Goal: Task Accomplishment & Management: Manage account settings

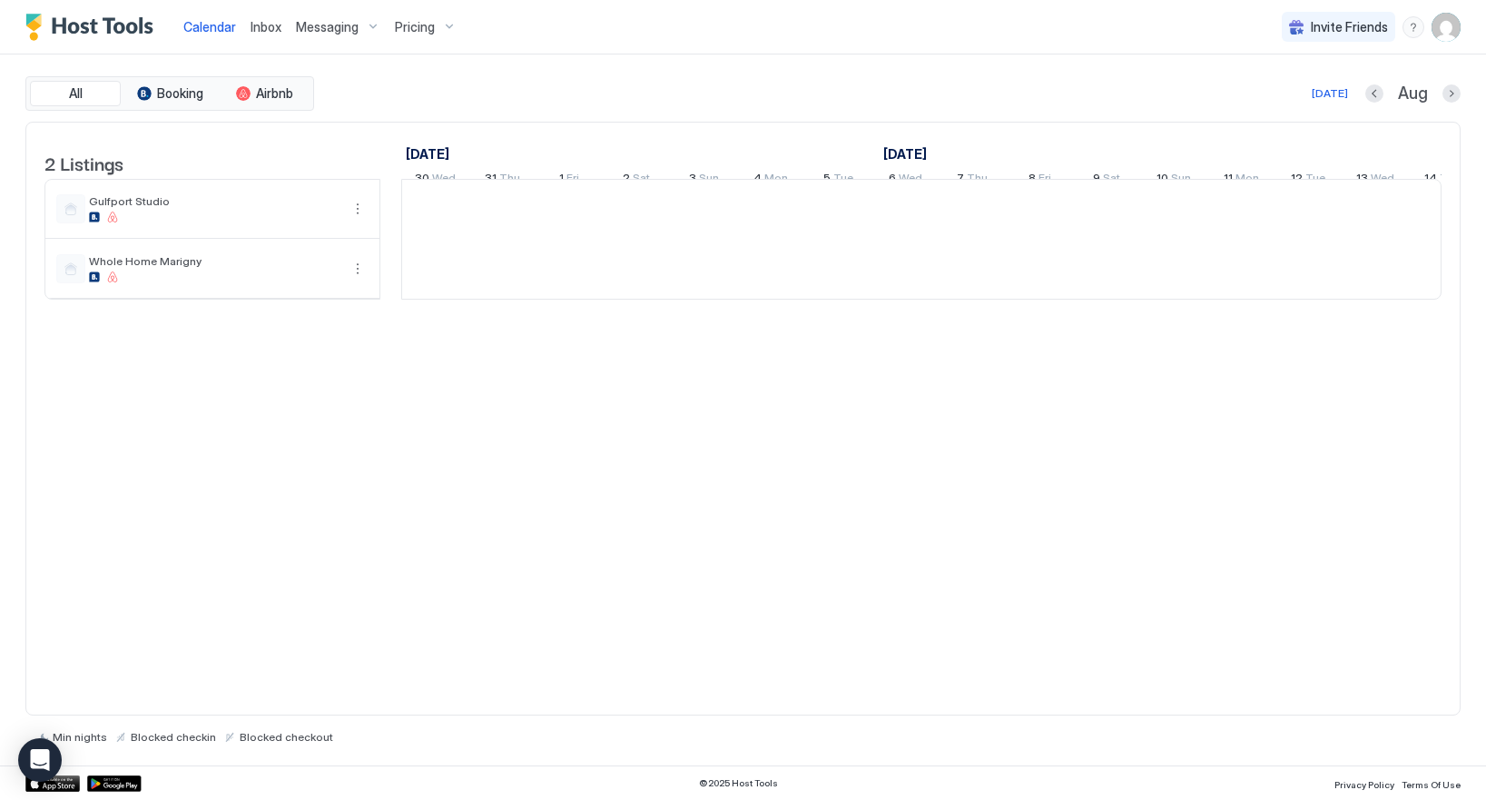
scroll to position [0, 1008]
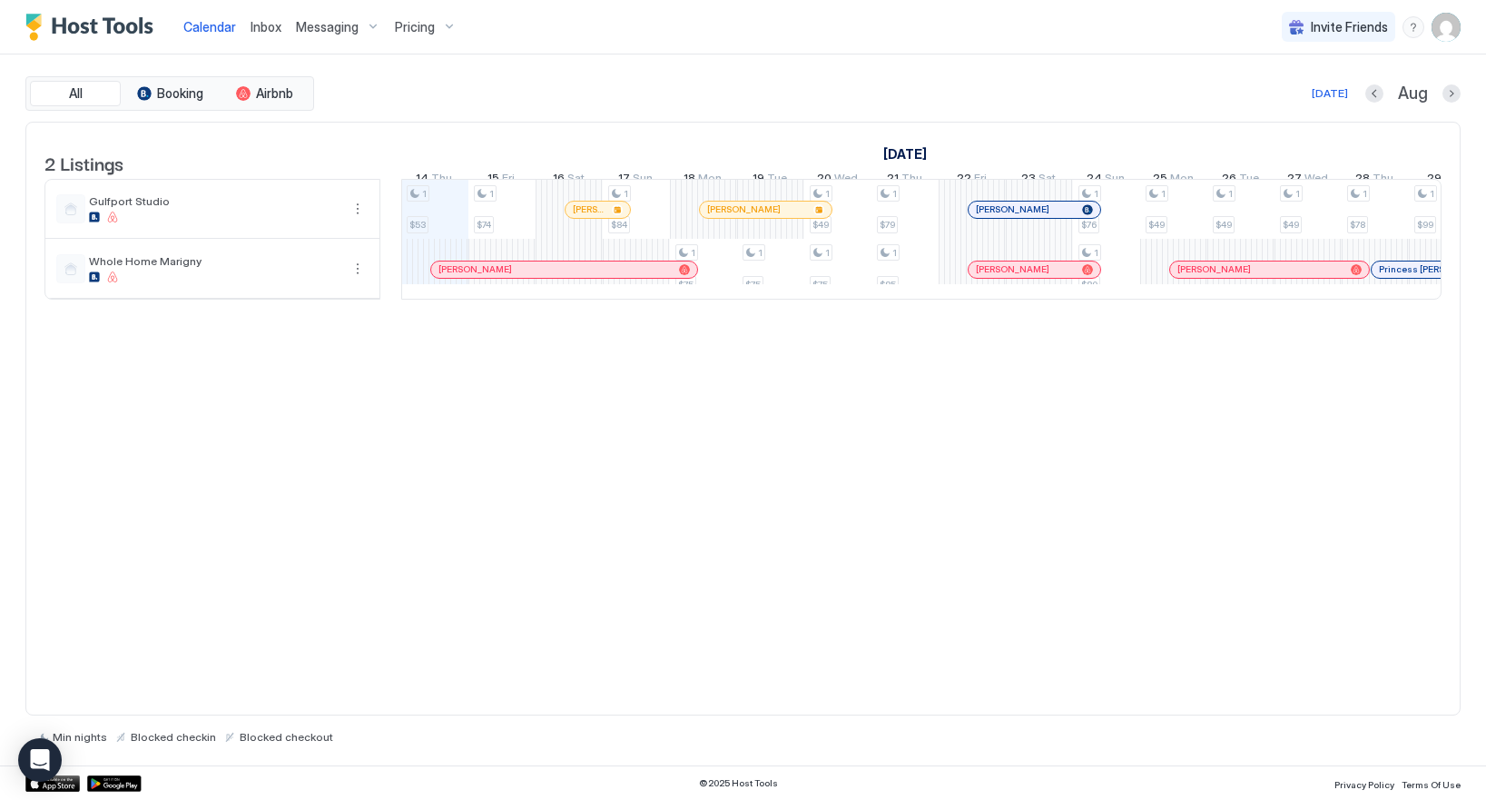
click at [1441, 26] on img "User profile" at bounding box center [1445, 27] width 29 height 29
click at [1265, 104] on span "Settings" at bounding box center [1282, 101] width 49 height 16
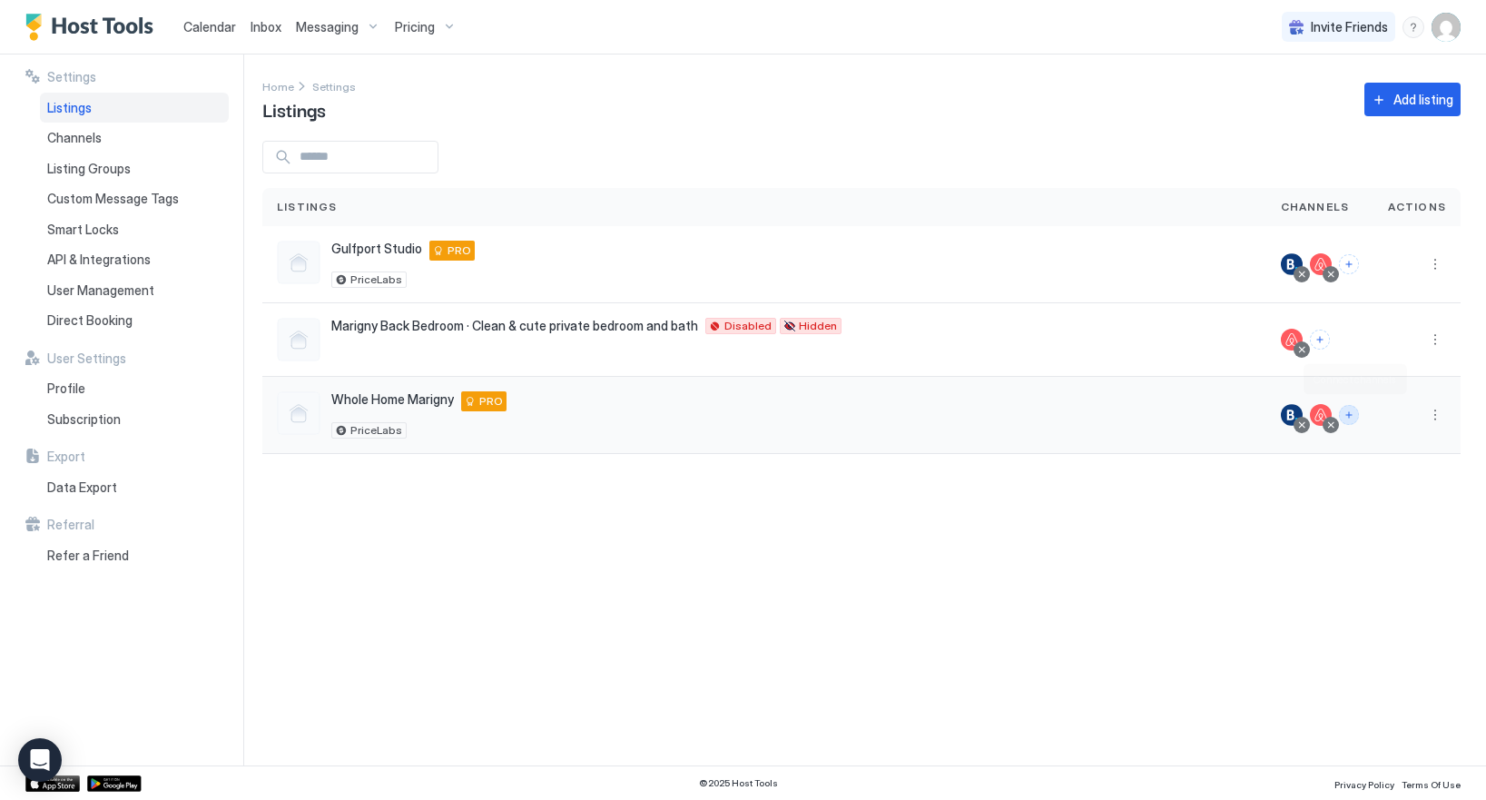
click at [1351, 413] on button "Connect channels" at bounding box center [1349, 415] width 20 height 20
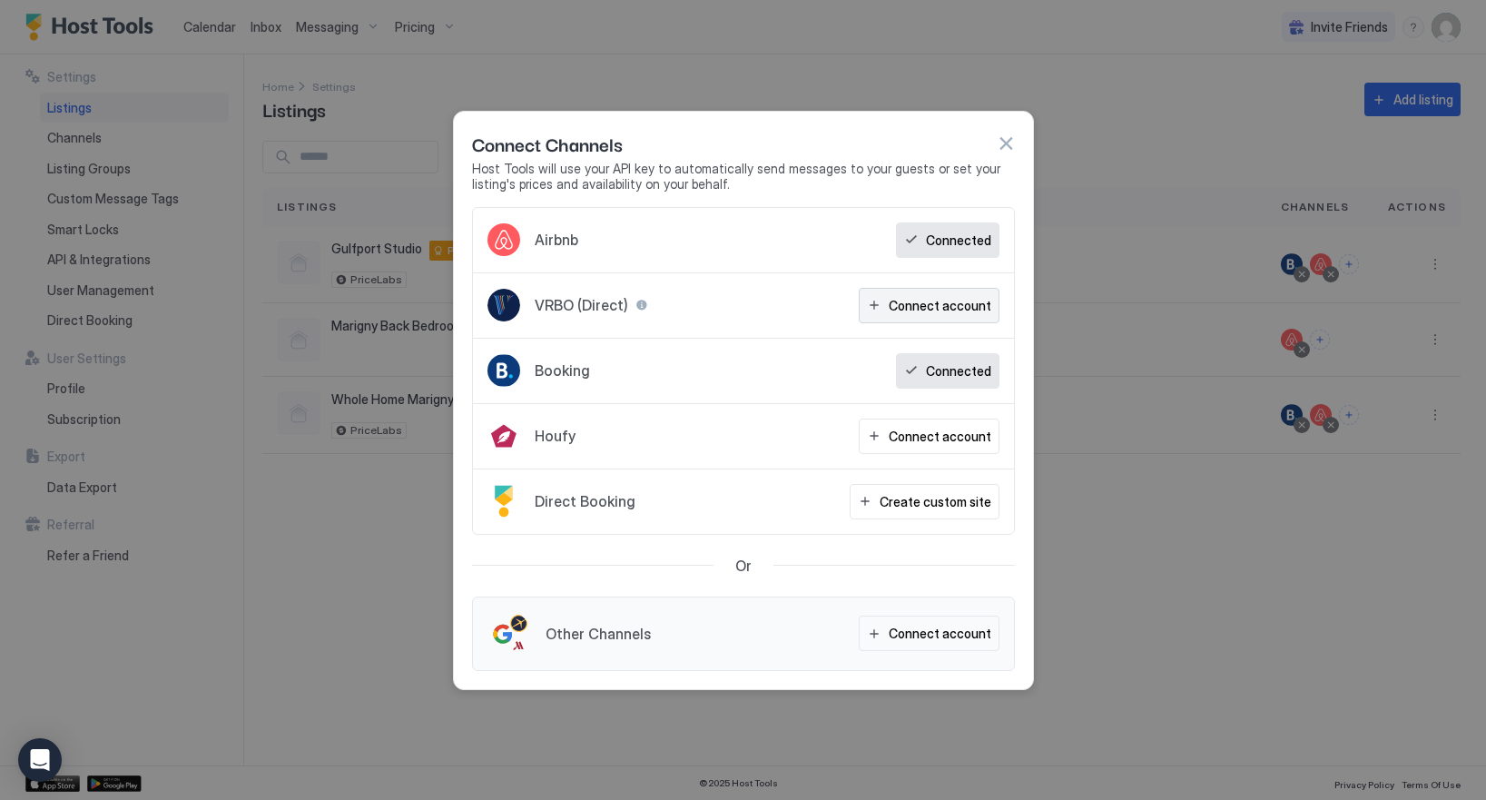
click at [917, 303] on div "Connect account" at bounding box center [940, 305] width 103 height 19
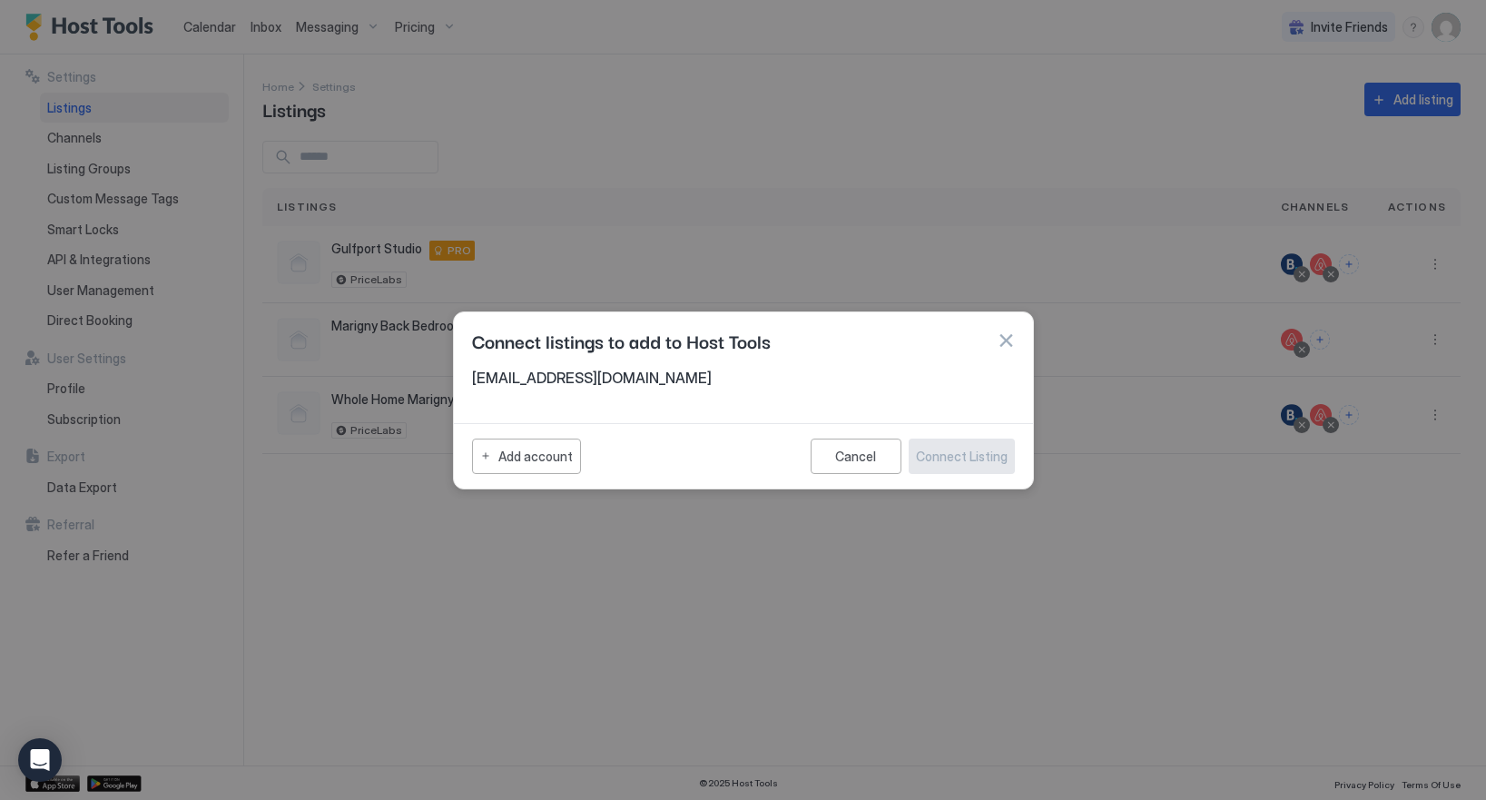
click at [998, 336] on button "button" at bounding box center [1006, 340] width 18 height 18
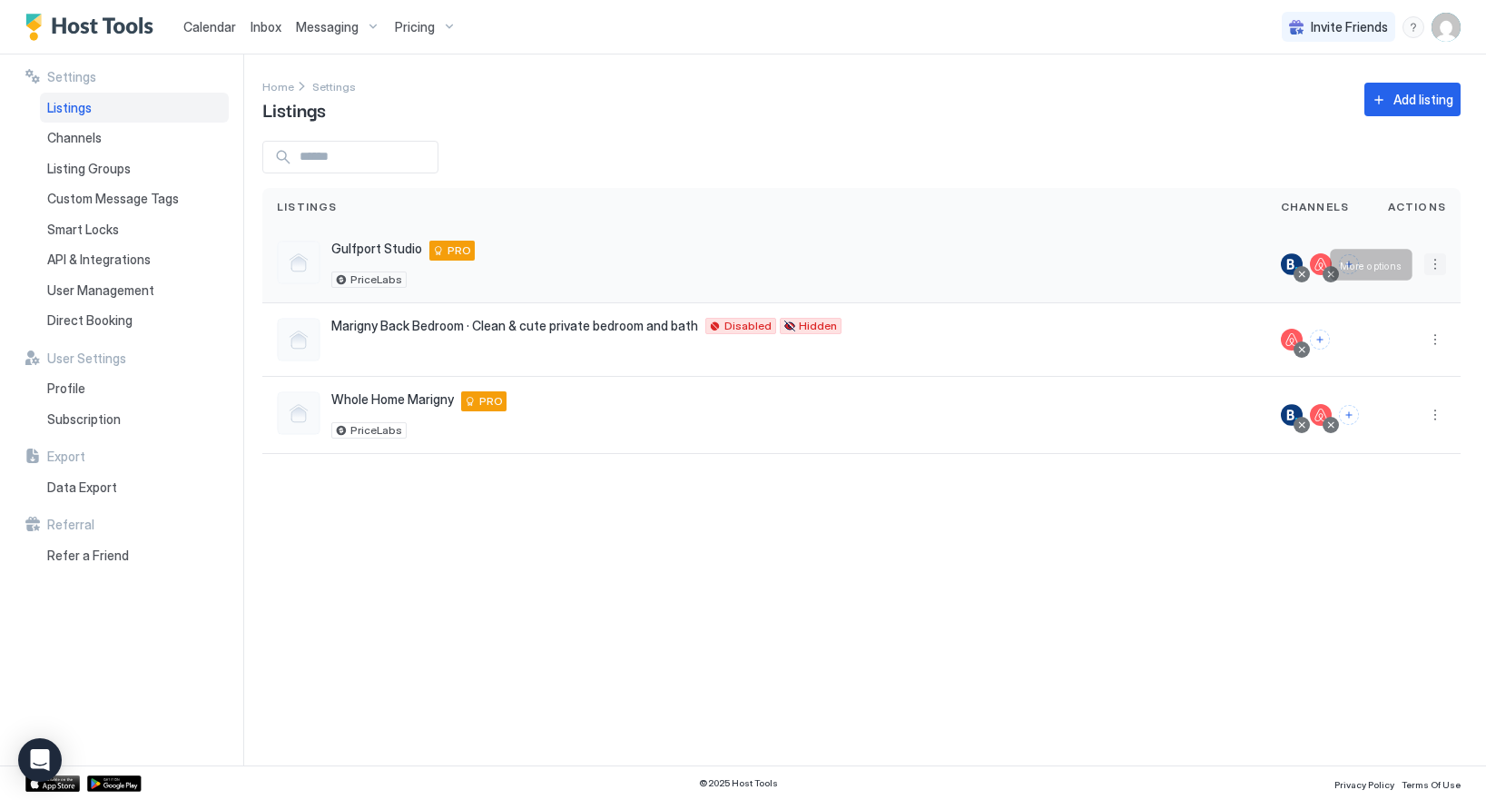
click at [1438, 264] on button "More options" at bounding box center [1435, 264] width 22 height 22
click at [1370, 341] on span "Listing Settings" at bounding box center [1393, 348] width 81 height 14
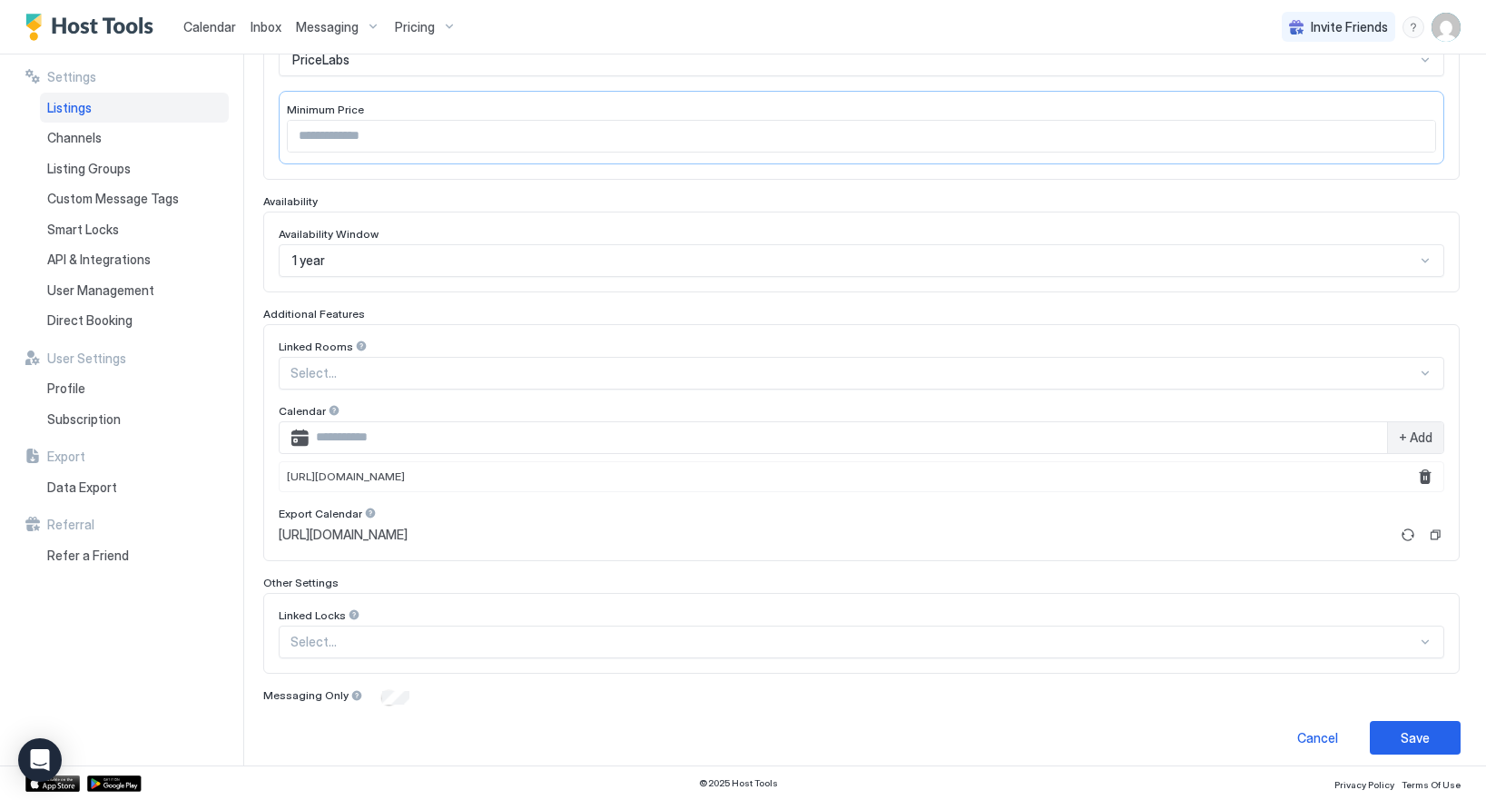
scroll to position [364, 0]
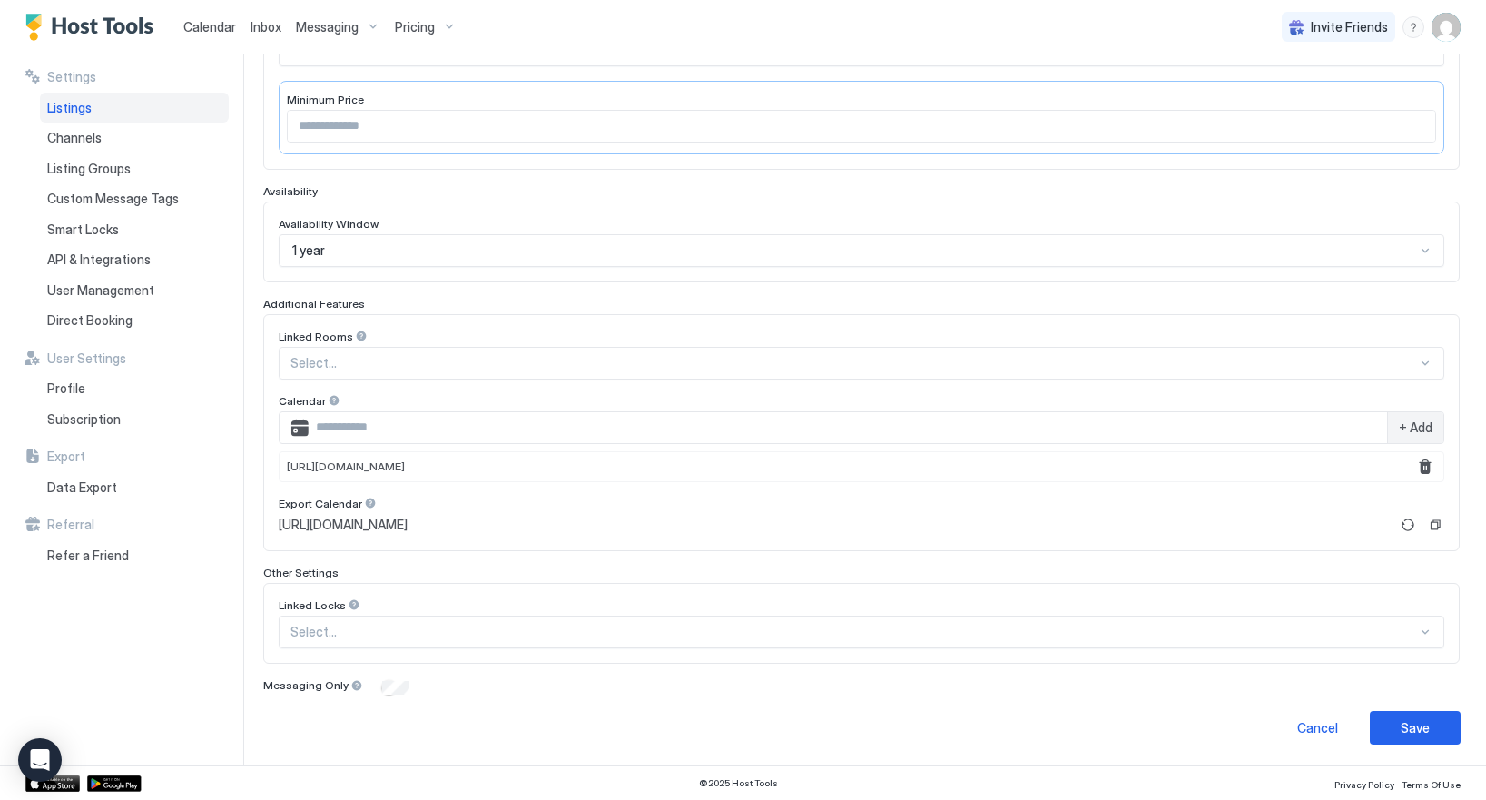
click at [453, 371] on div at bounding box center [853, 363] width 1126 height 16
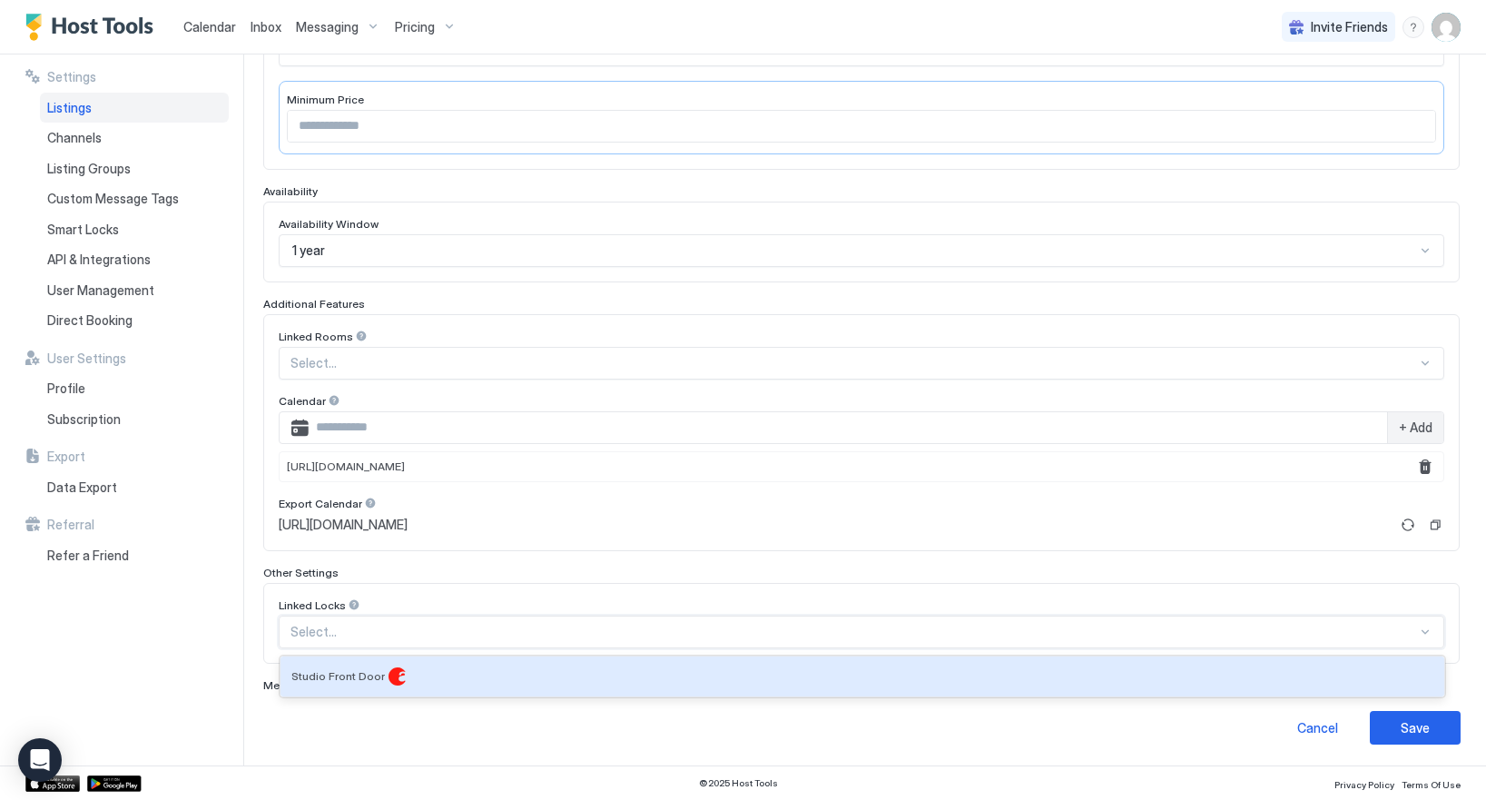
click at [401, 729] on div "Cancel Save" at bounding box center [861, 728] width 1198 height 34
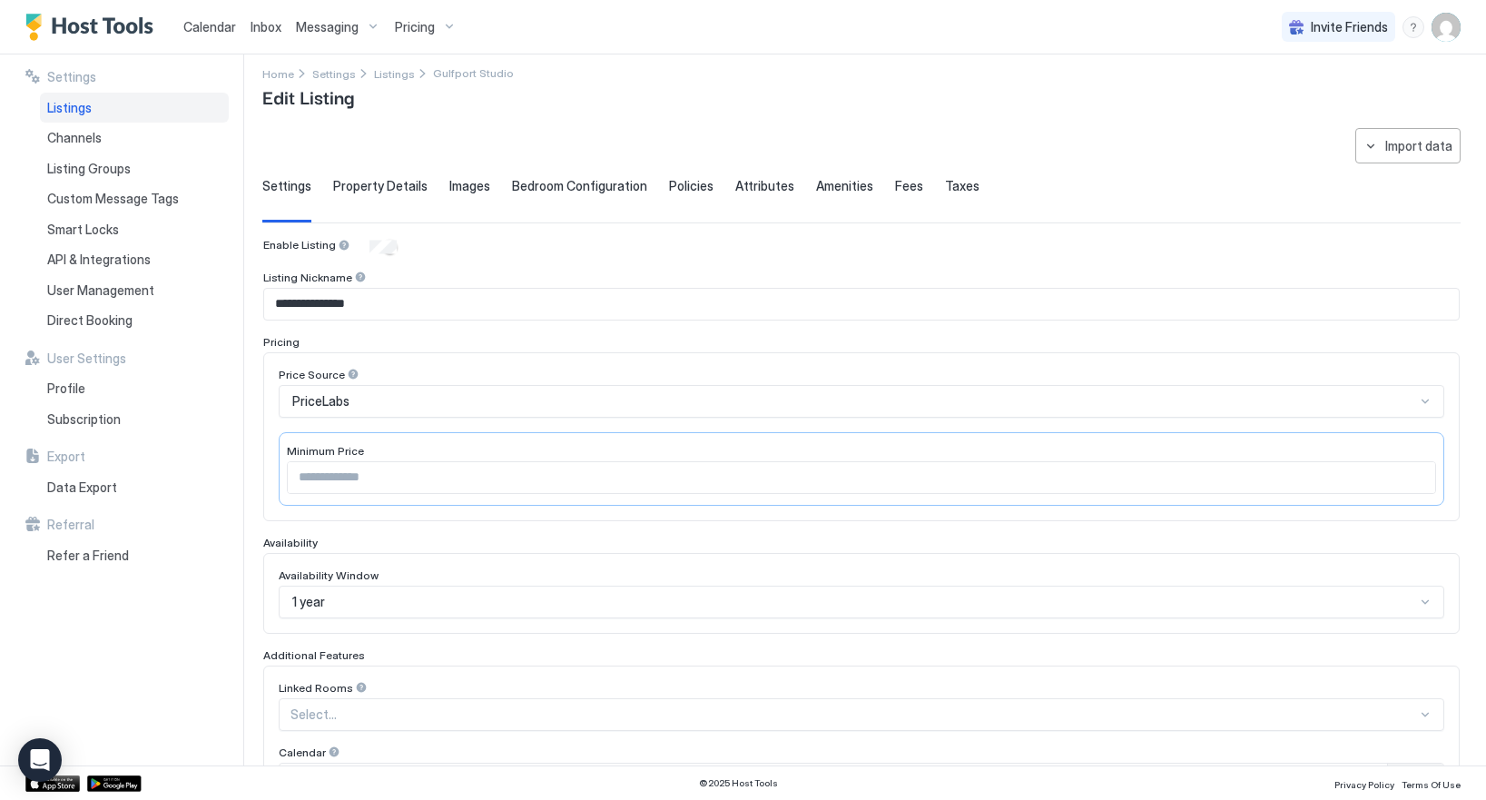
scroll to position [0, 0]
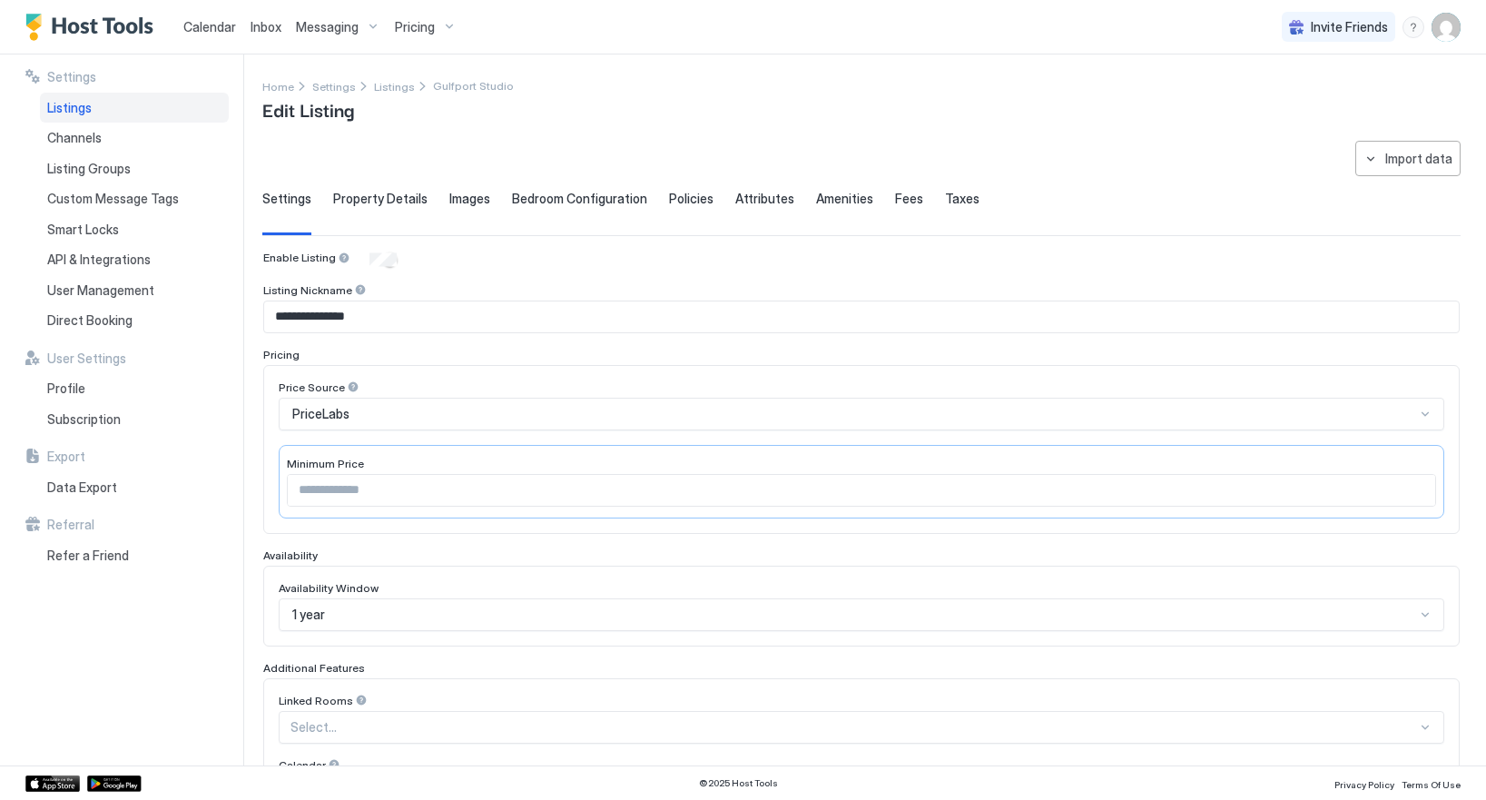
click at [119, 26] on img "Host Tools Logo" at bounding box center [93, 27] width 136 height 27
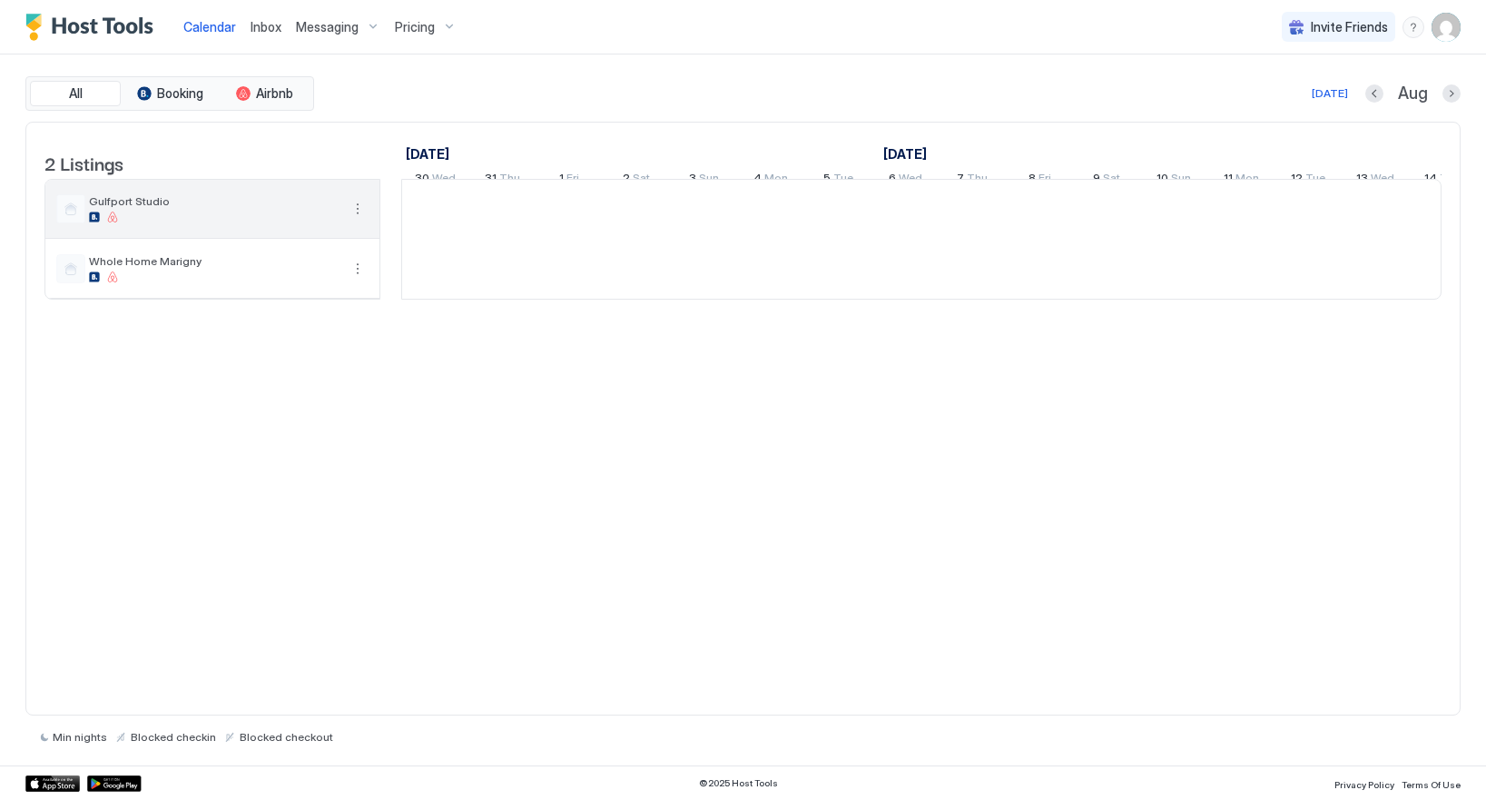
scroll to position [0, 1008]
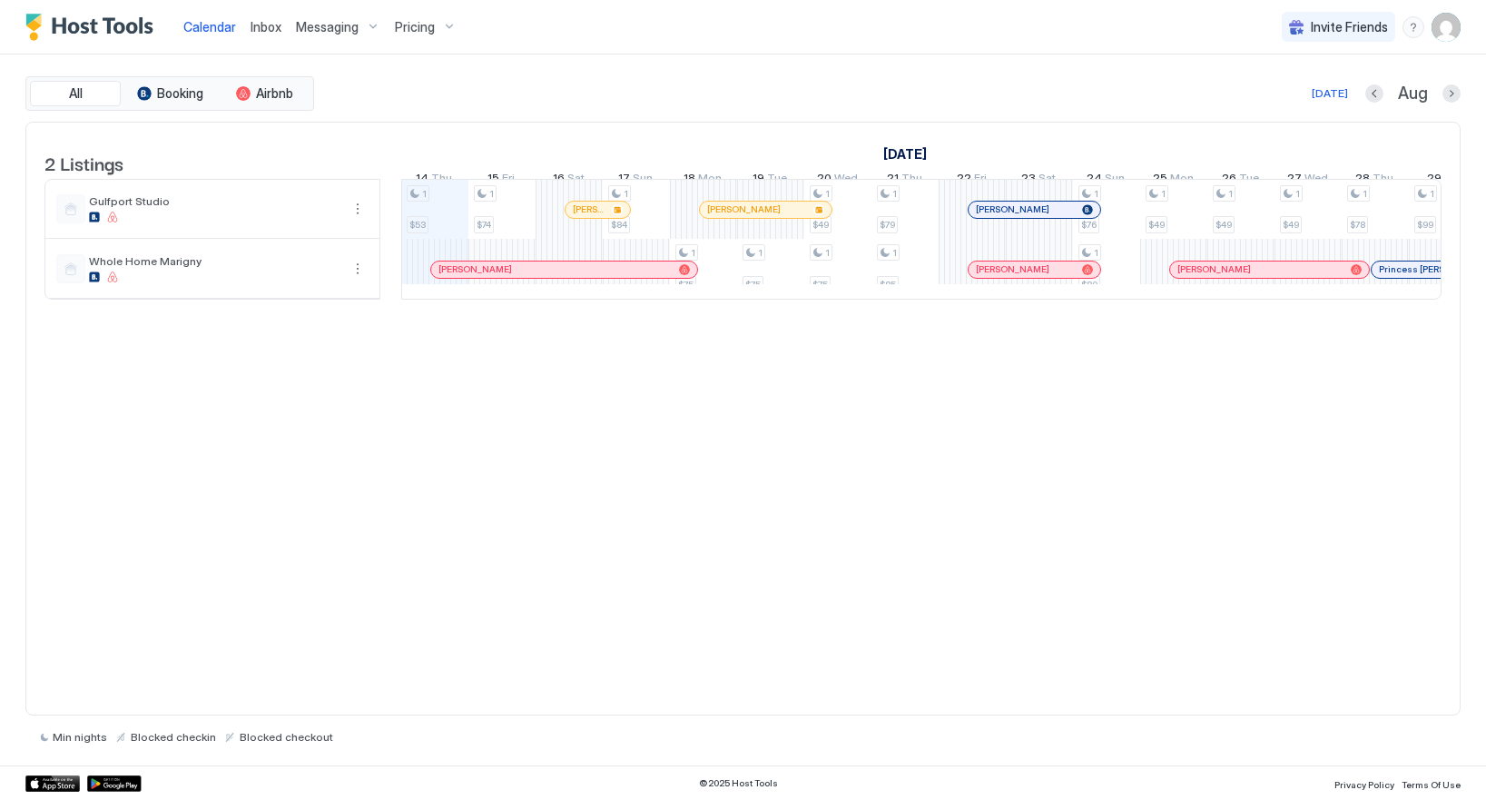
click at [1445, 33] on img "User profile" at bounding box center [1445, 27] width 29 height 29
click at [1290, 106] on span "Settings" at bounding box center [1282, 101] width 49 height 16
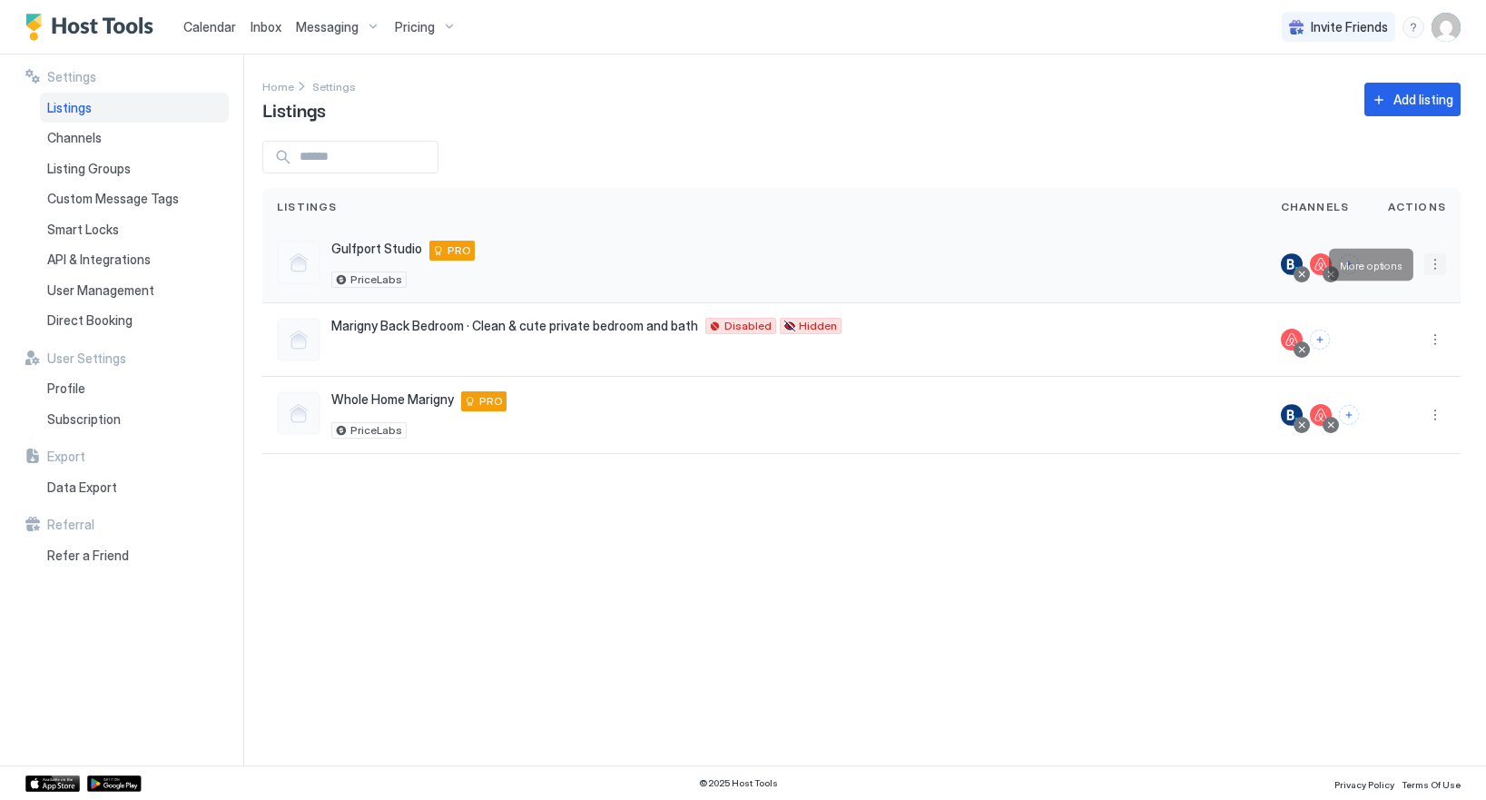
click at [1438, 260] on button "More options" at bounding box center [1435, 264] width 22 height 22
click at [1390, 343] on span "Listing Settings" at bounding box center [1393, 348] width 81 height 14
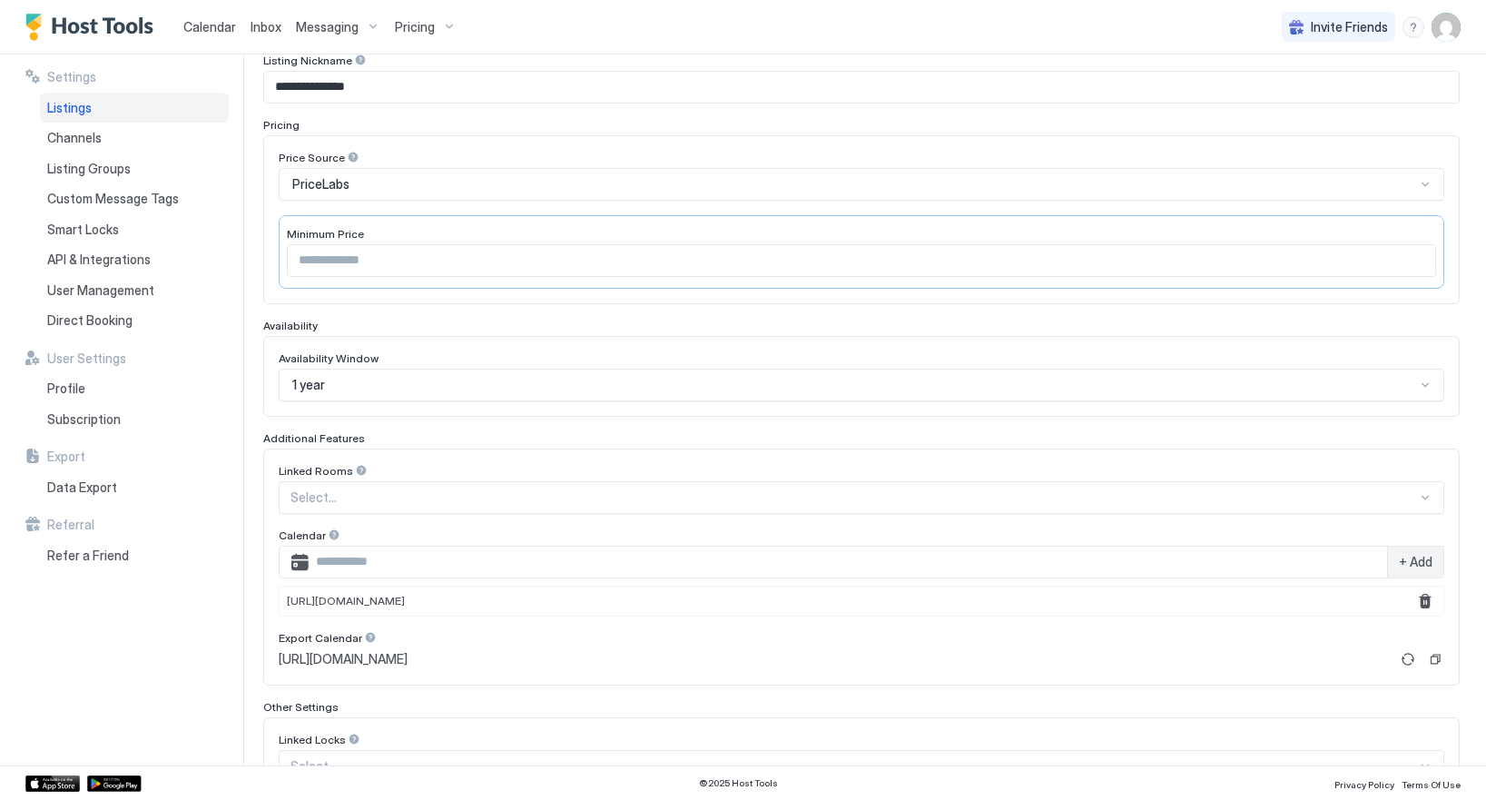
scroll to position [364, 0]
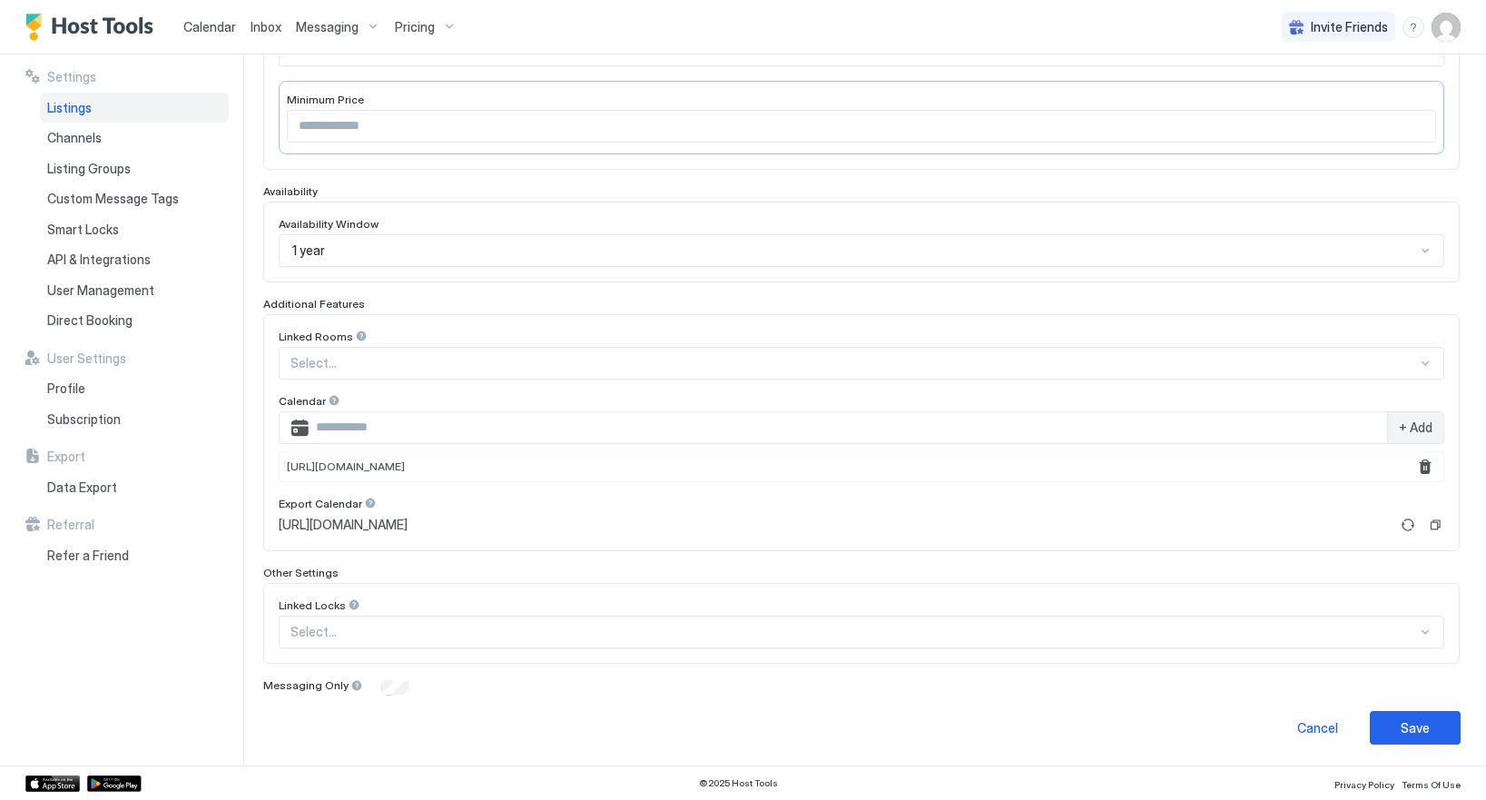
click at [378, 371] on div at bounding box center [853, 363] width 1126 height 16
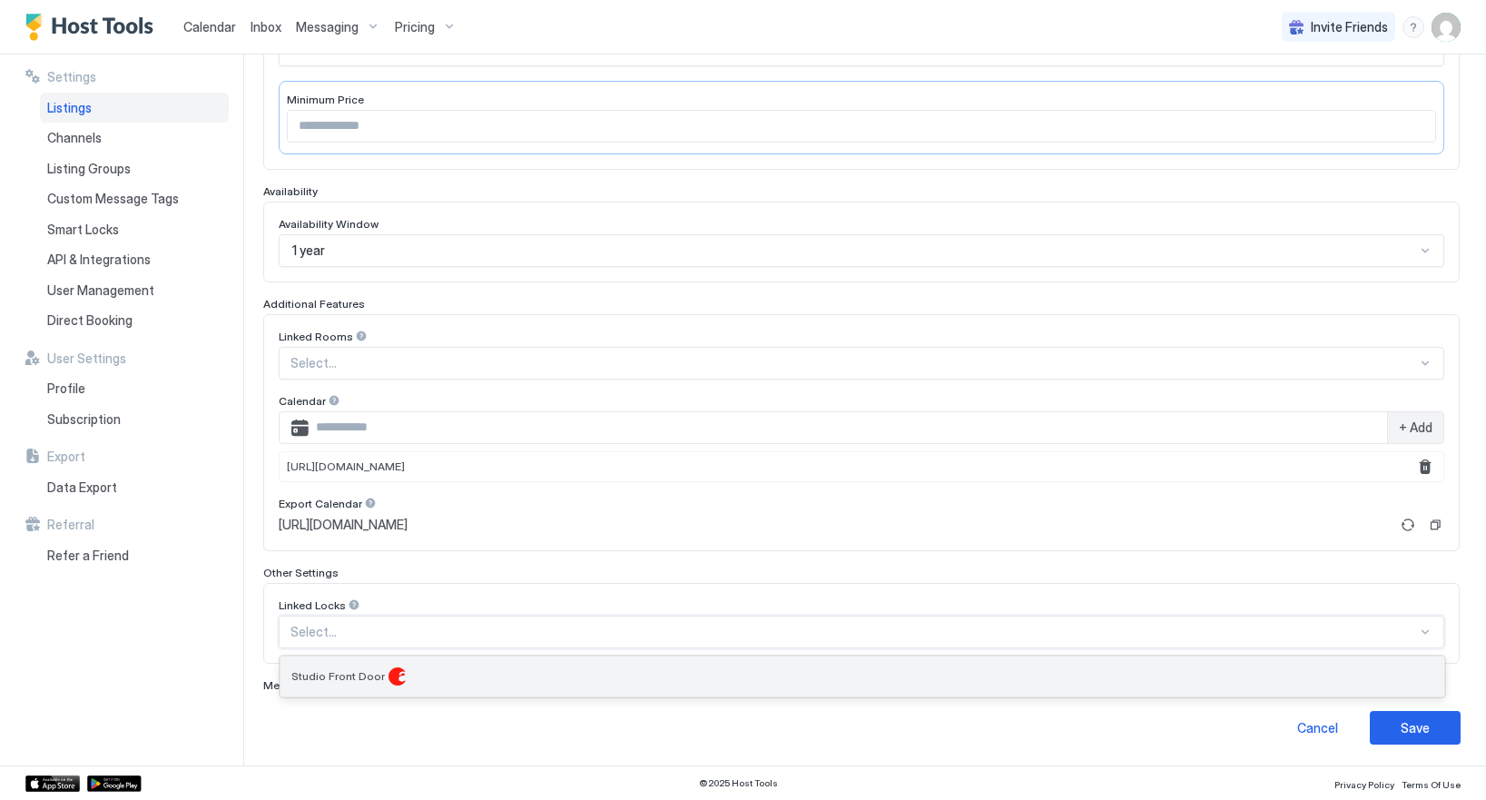
click at [351, 673] on span "Studio Front Door" at bounding box center [337, 676] width 93 height 14
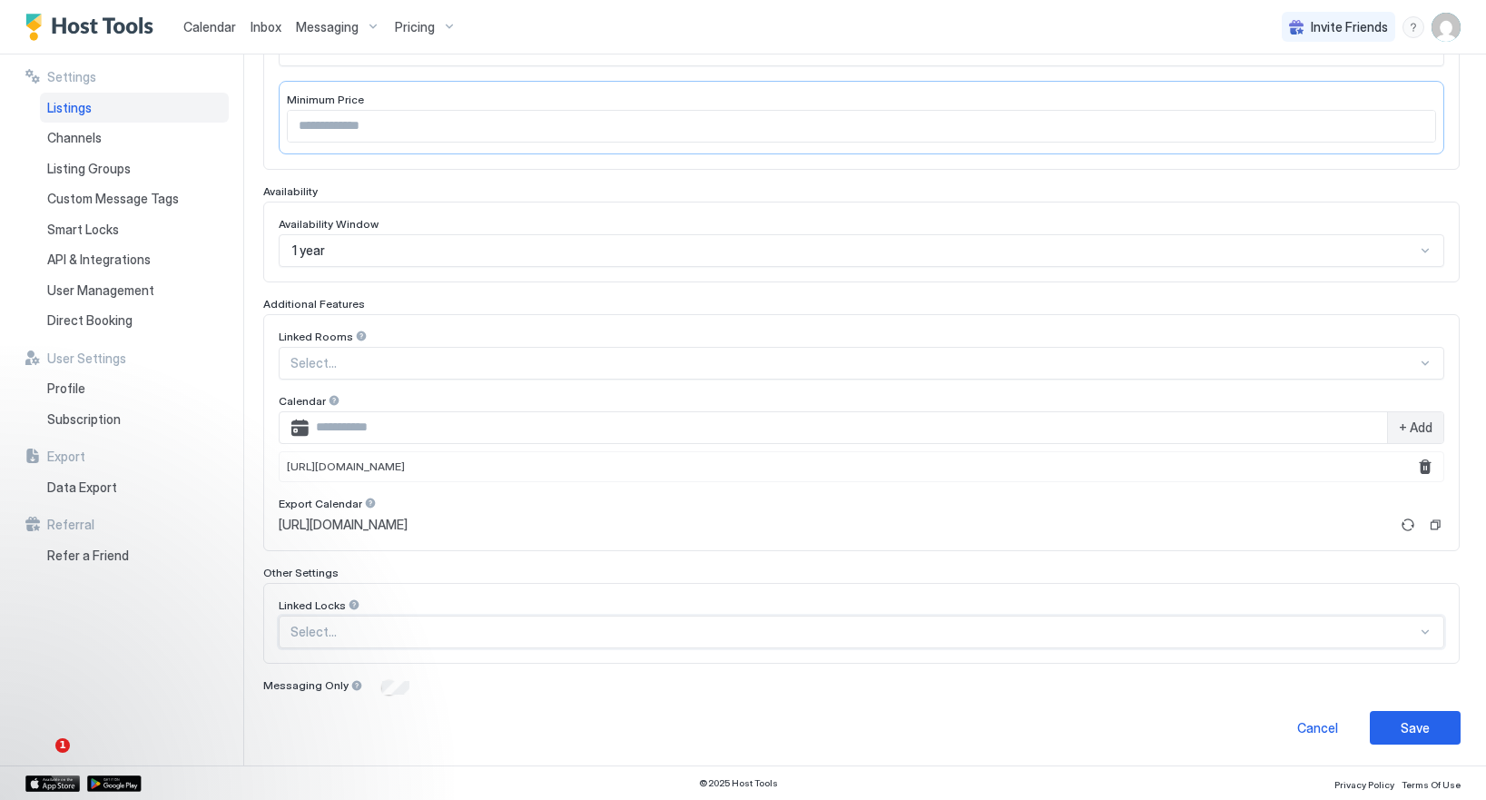
scroll to position [0, 0]
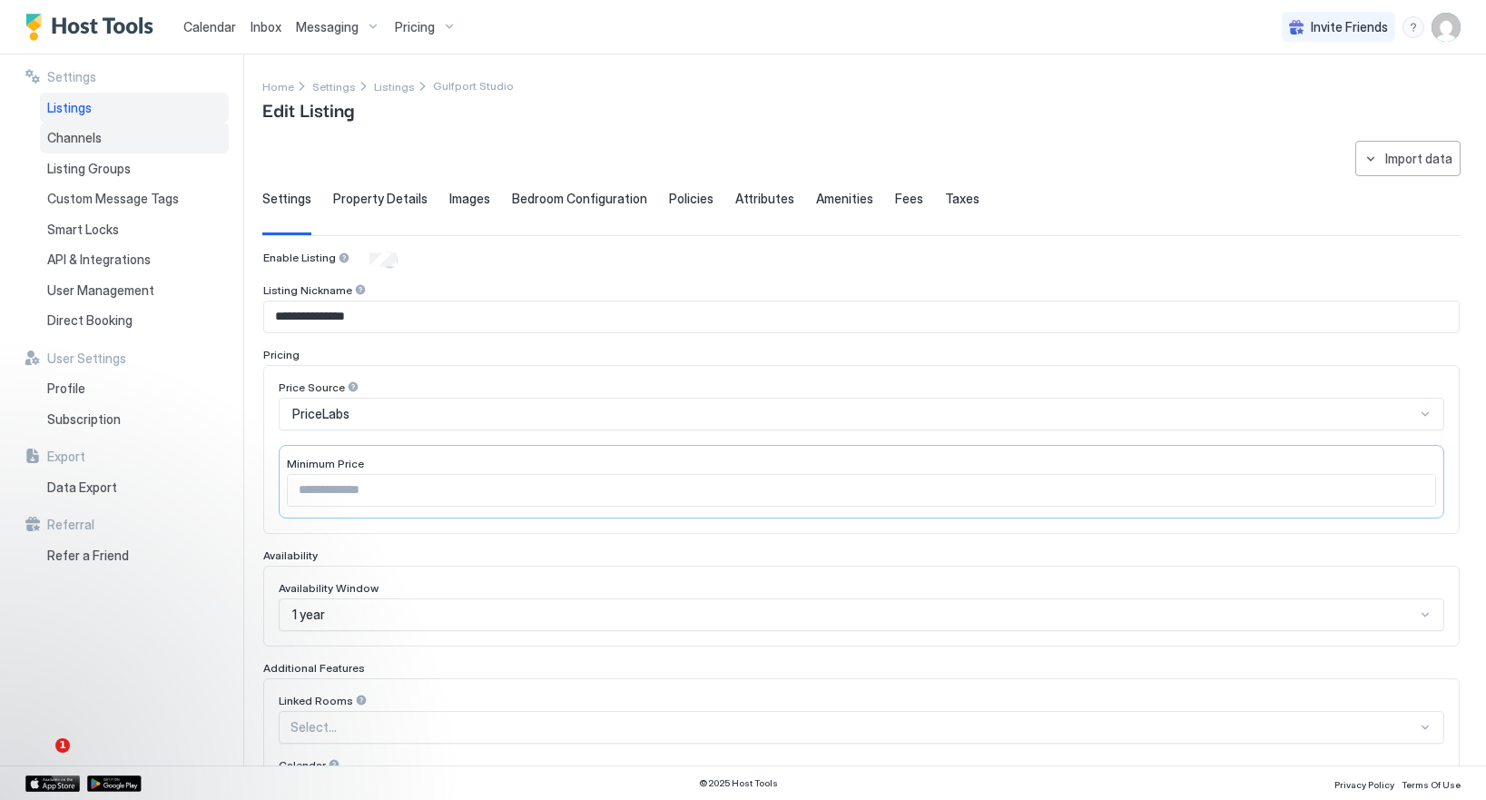
click at [91, 144] on span "Channels" at bounding box center [74, 138] width 54 height 16
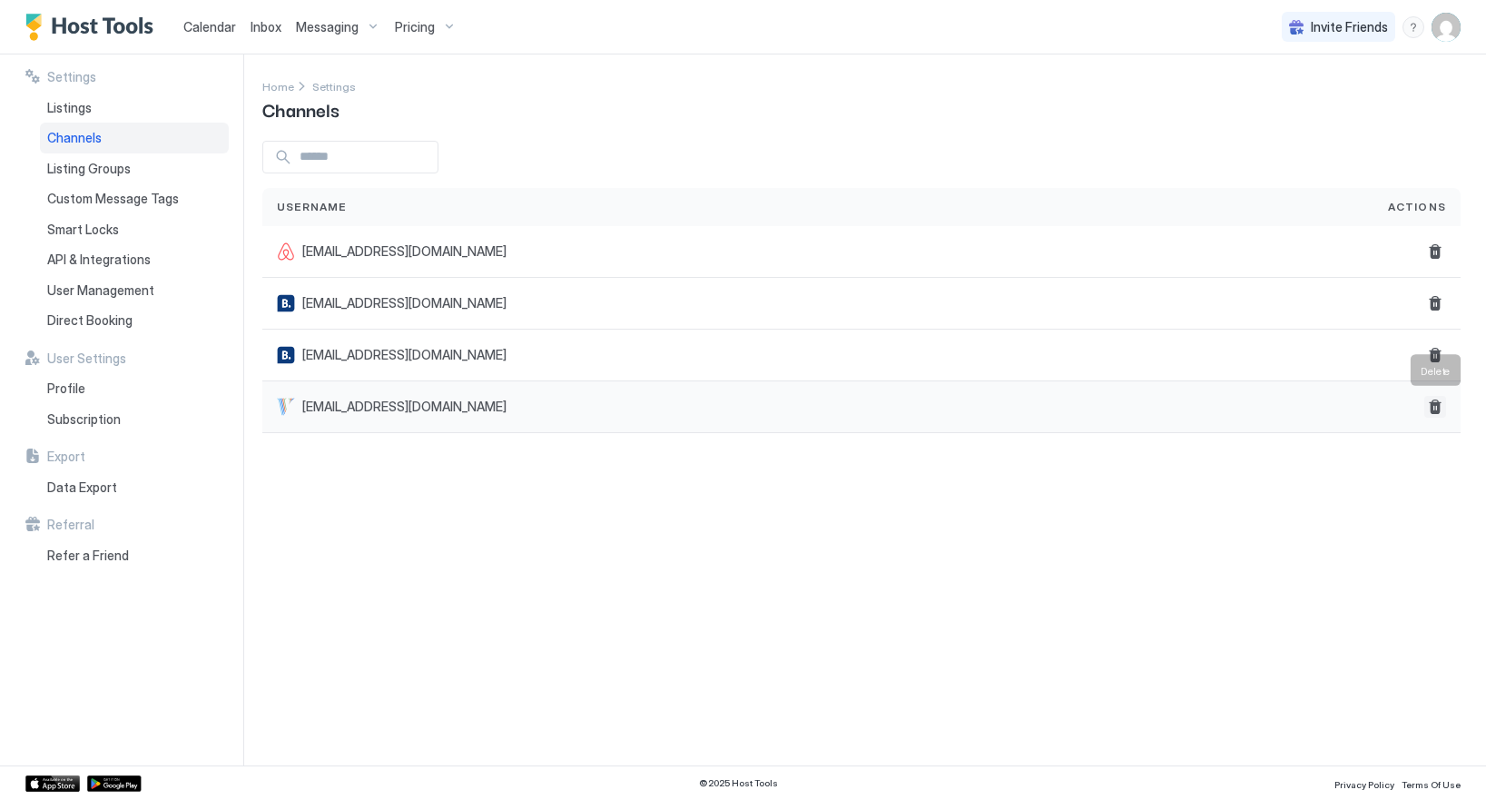
click at [1437, 406] on button "Delete" at bounding box center [1435, 407] width 22 height 22
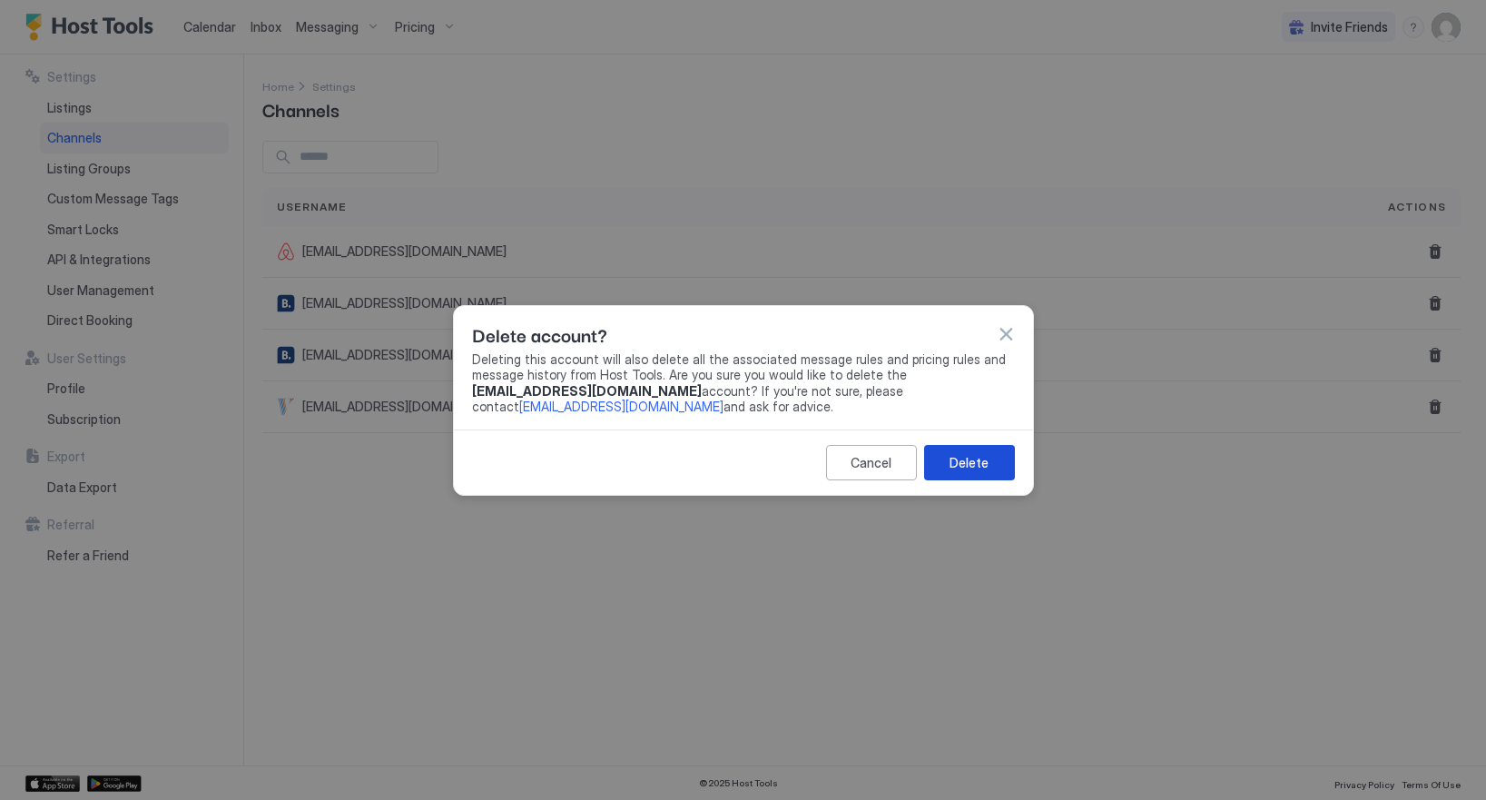
click at [974, 458] on div "Delete" at bounding box center [968, 462] width 39 height 19
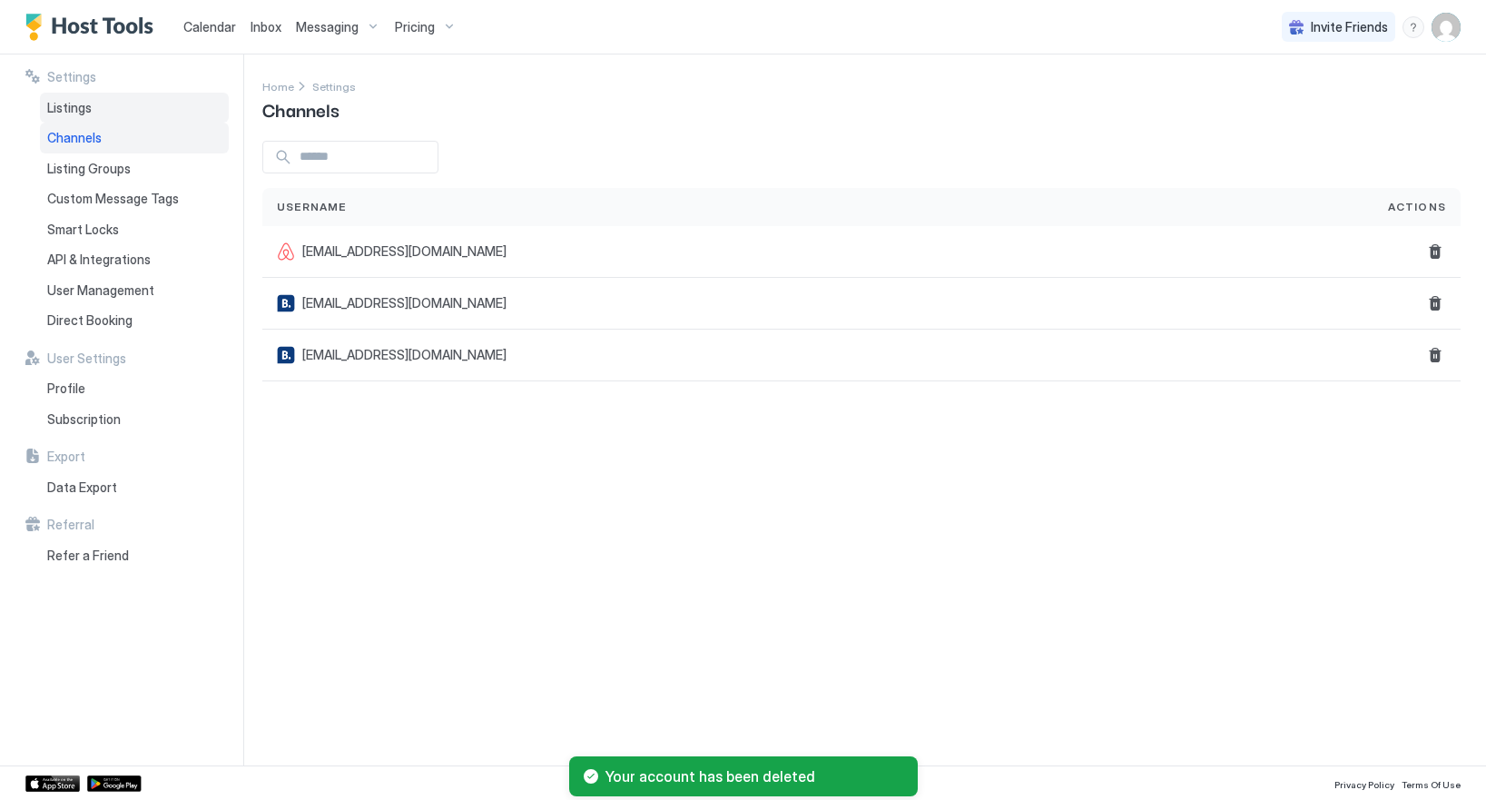
click at [75, 110] on span "Listings" at bounding box center [69, 108] width 44 height 16
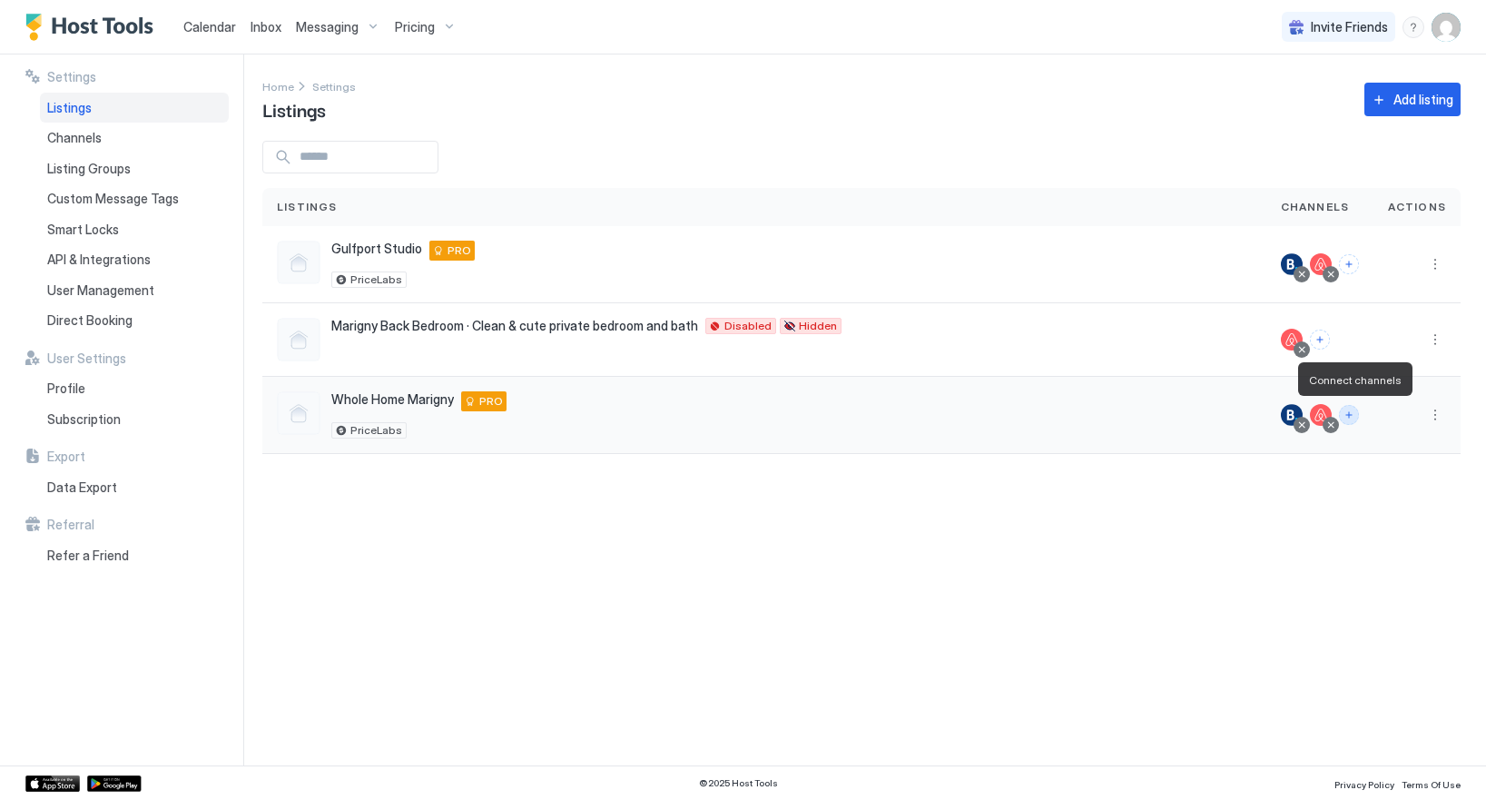
click at [1351, 416] on button "Connect channels" at bounding box center [1349, 415] width 20 height 20
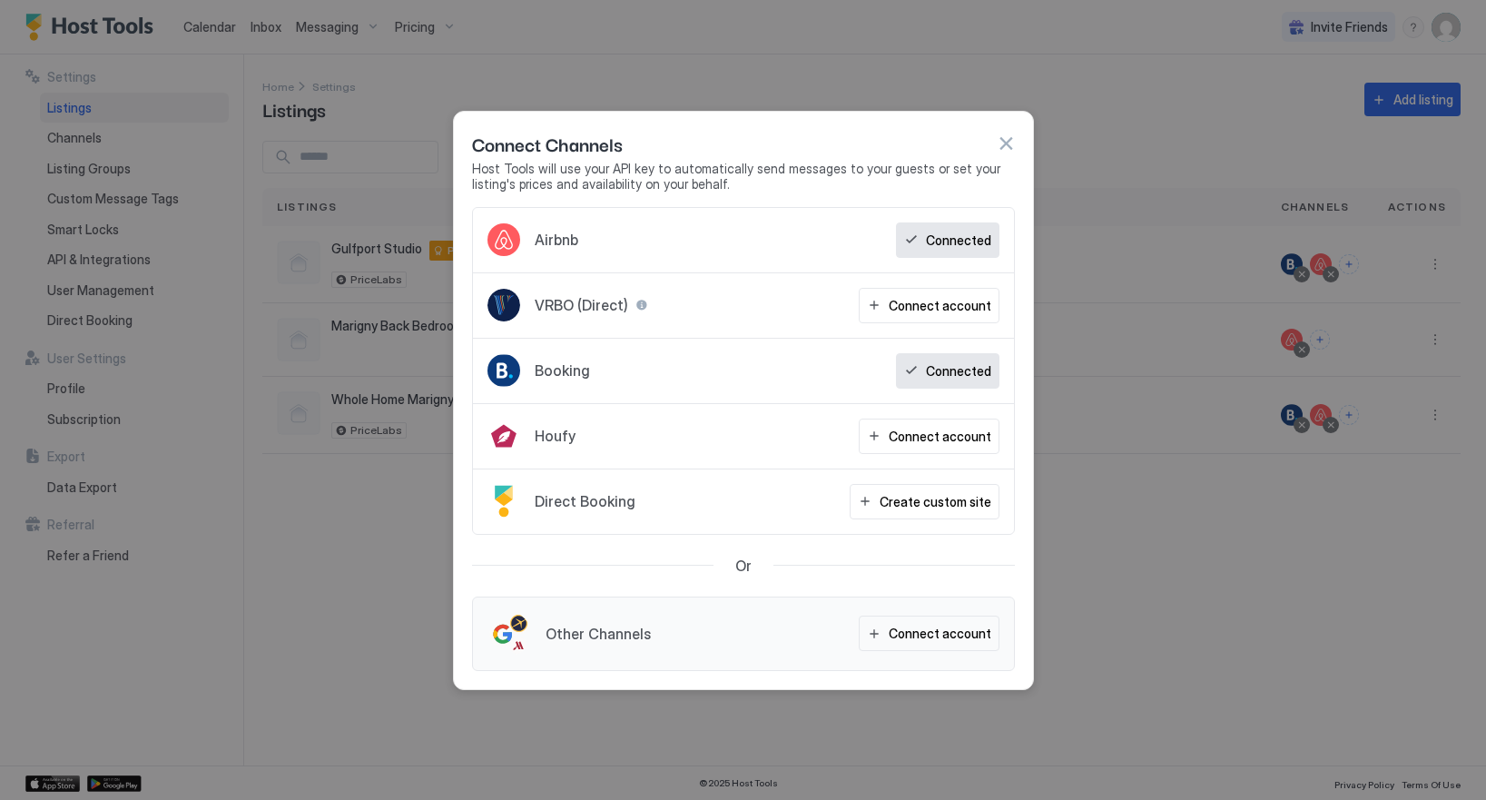
click at [398, 540] on div at bounding box center [743, 400] width 1486 height 800
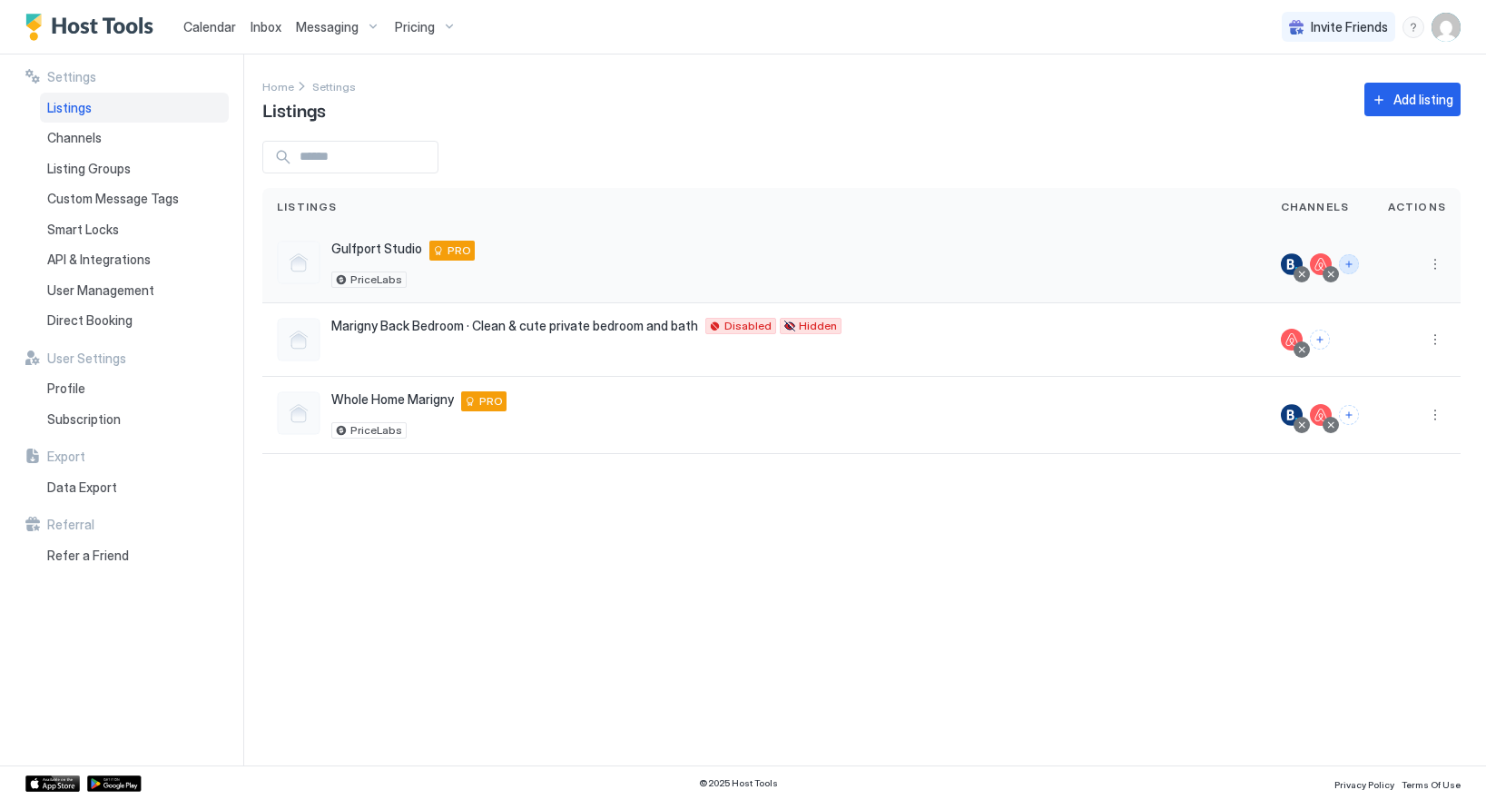
click at [1349, 266] on button "Connect channels" at bounding box center [1349, 264] width 20 height 20
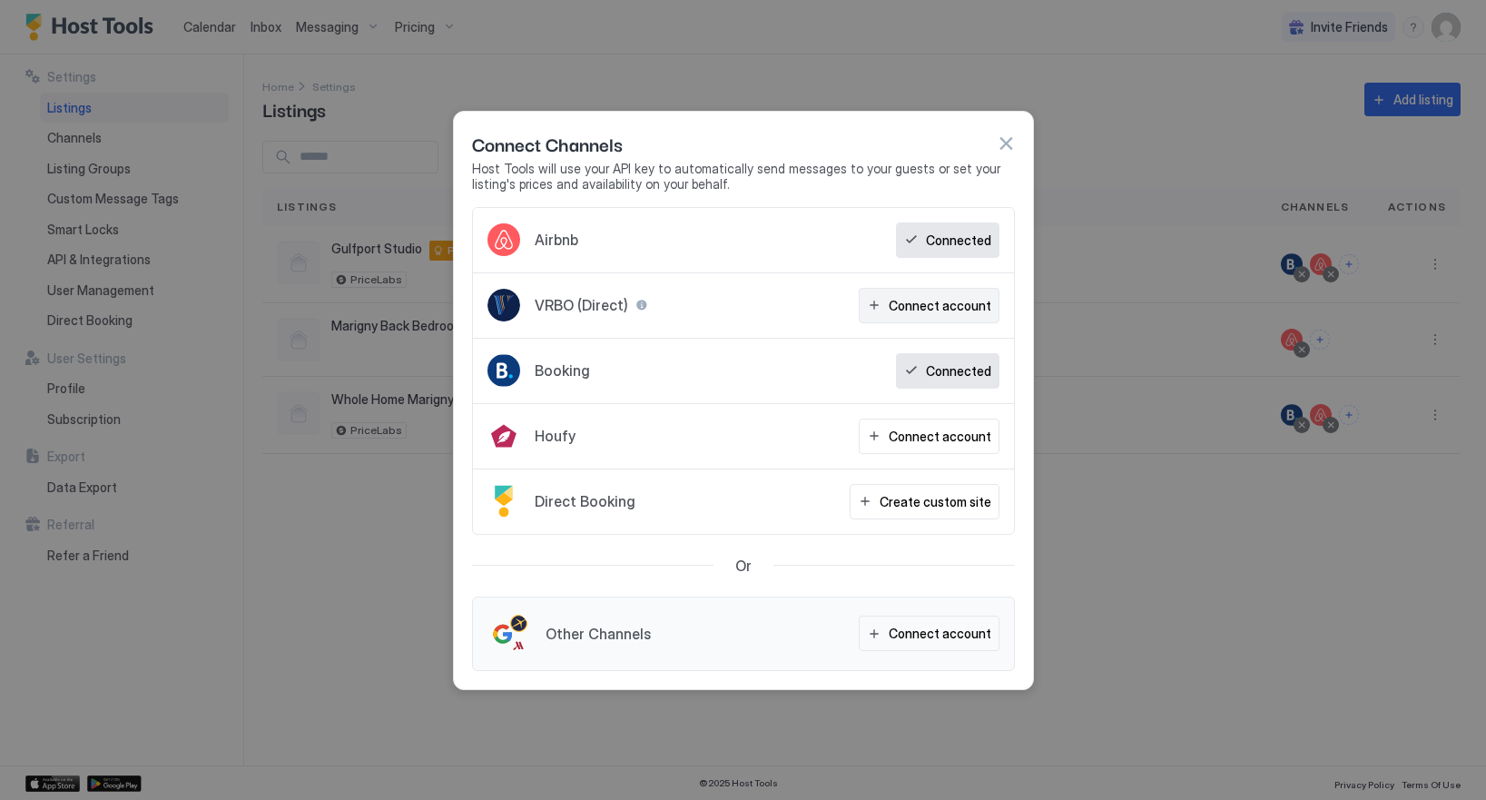
click at [944, 307] on div "Connect account" at bounding box center [940, 305] width 103 height 19
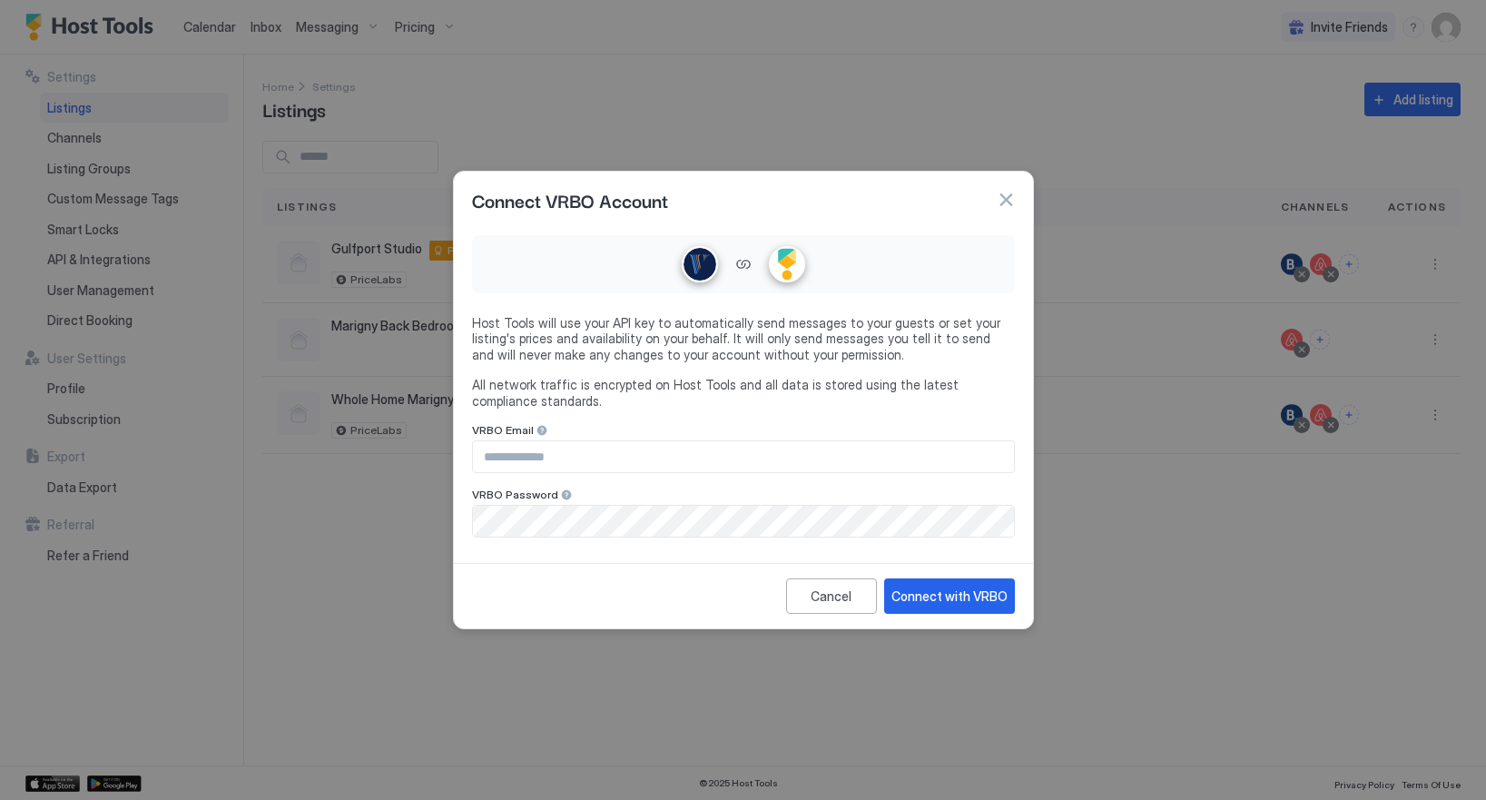
click at [517, 446] on input "Input Field" at bounding box center [743, 456] width 541 height 31
paste input "**********"
click at [607, 456] on input "**********" at bounding box center [743, 456] width 541 height 31
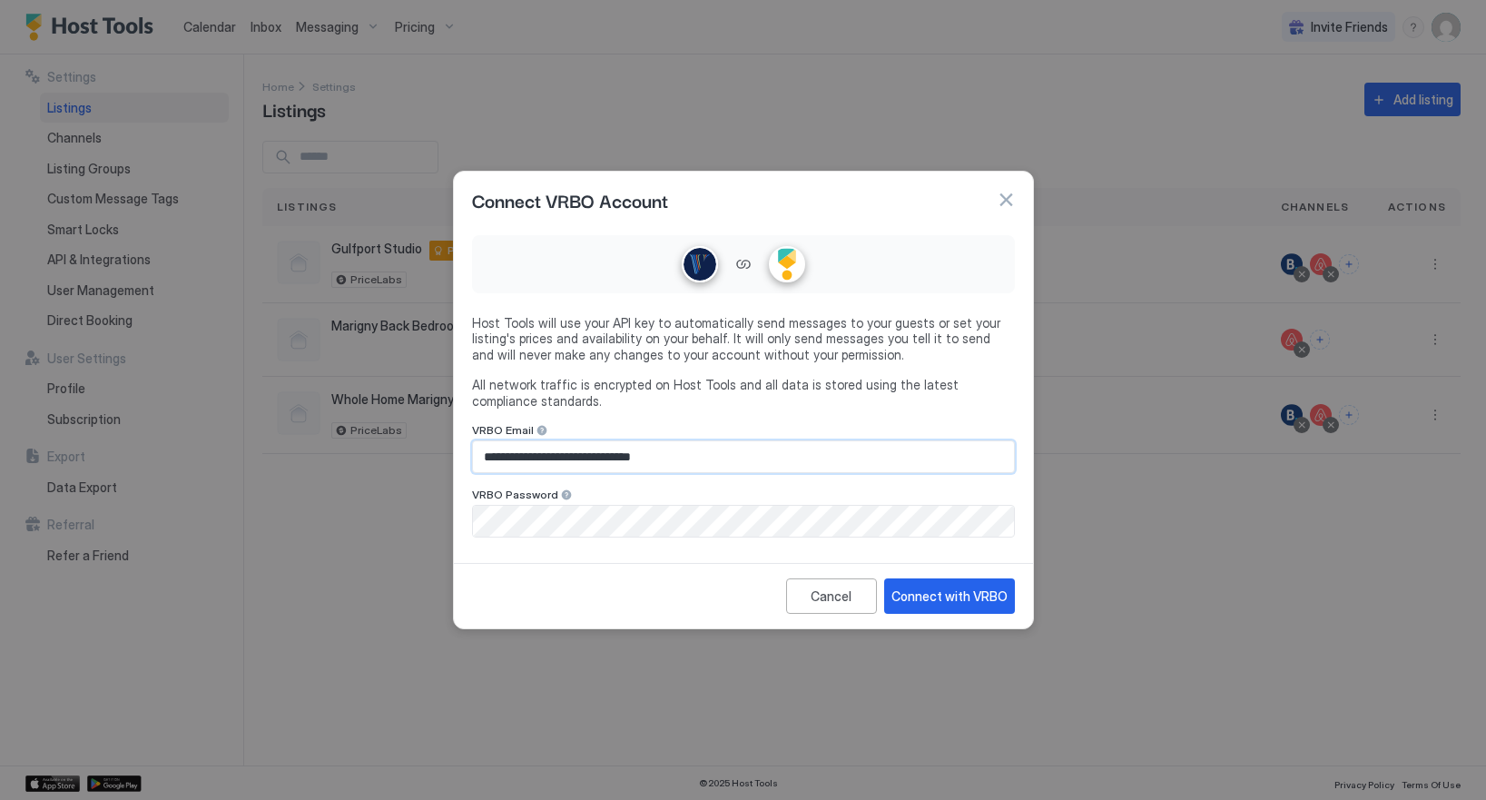
paste input "Input Field"
type input "**********"
click at [955, 592] on div "Connect with VRBO" at bounding box center [949, 595] width 116 height 19
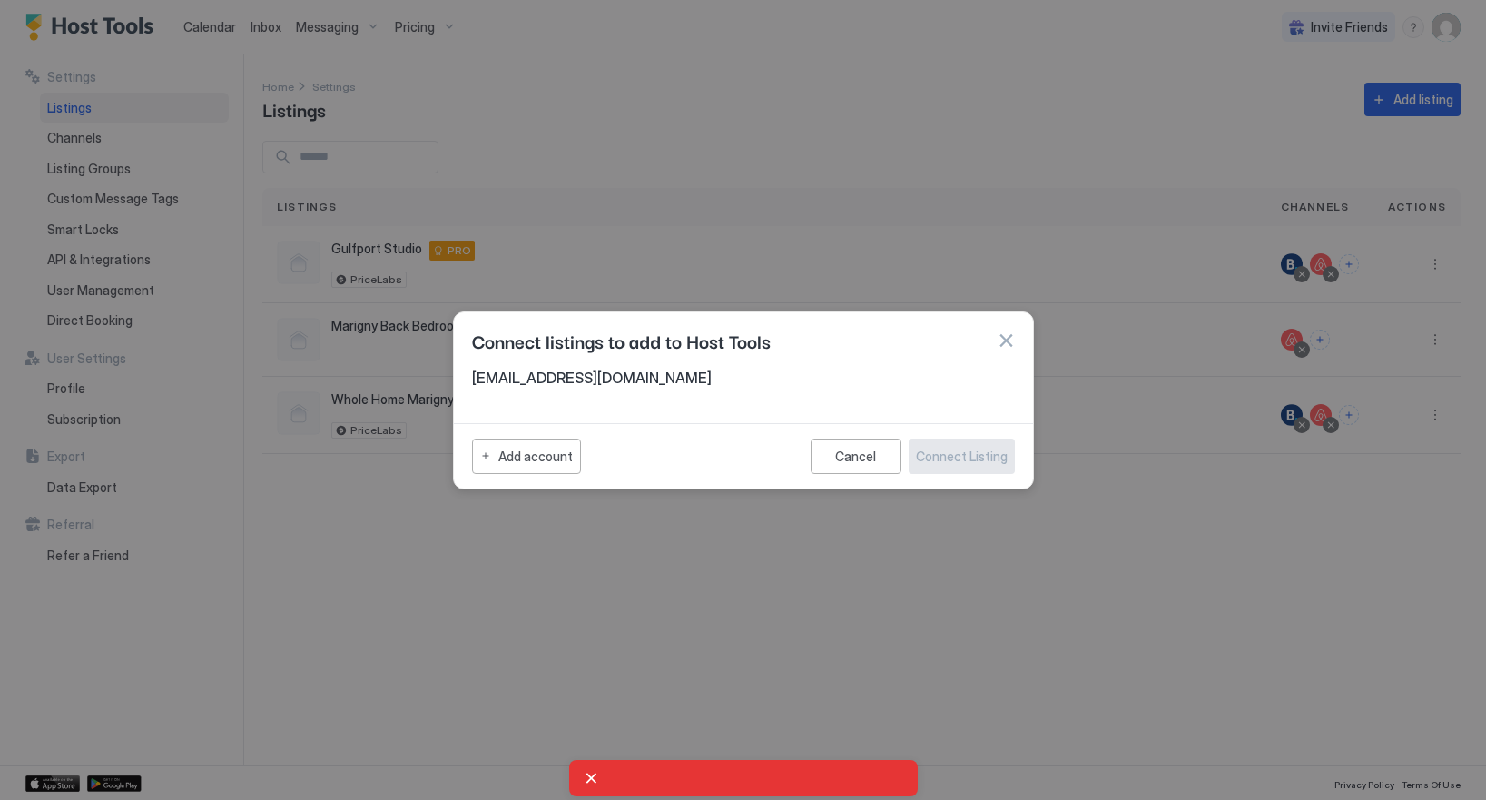
click at [722, 786] on div at bounding box center [743, 778] width 349 height 36
click at [593, 780] on div at bounding box center [743, 778] width 319 height 15
click at [1003, 344] on button "button" at bounding box center [1006, 340] width 18 height 18
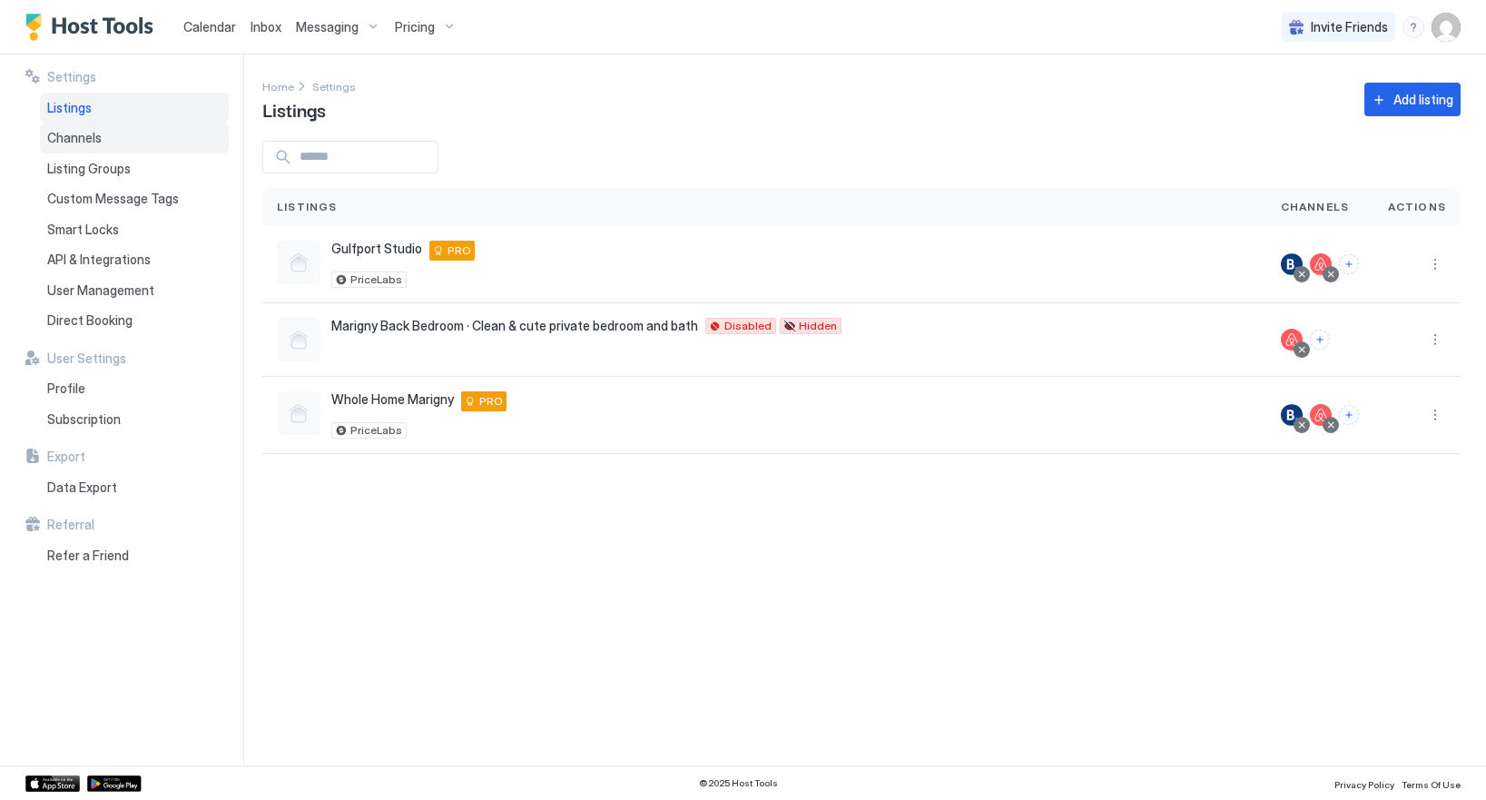
click at [78, 128] on div "Channels" at bounding box center [134, 138] width 189 height 31
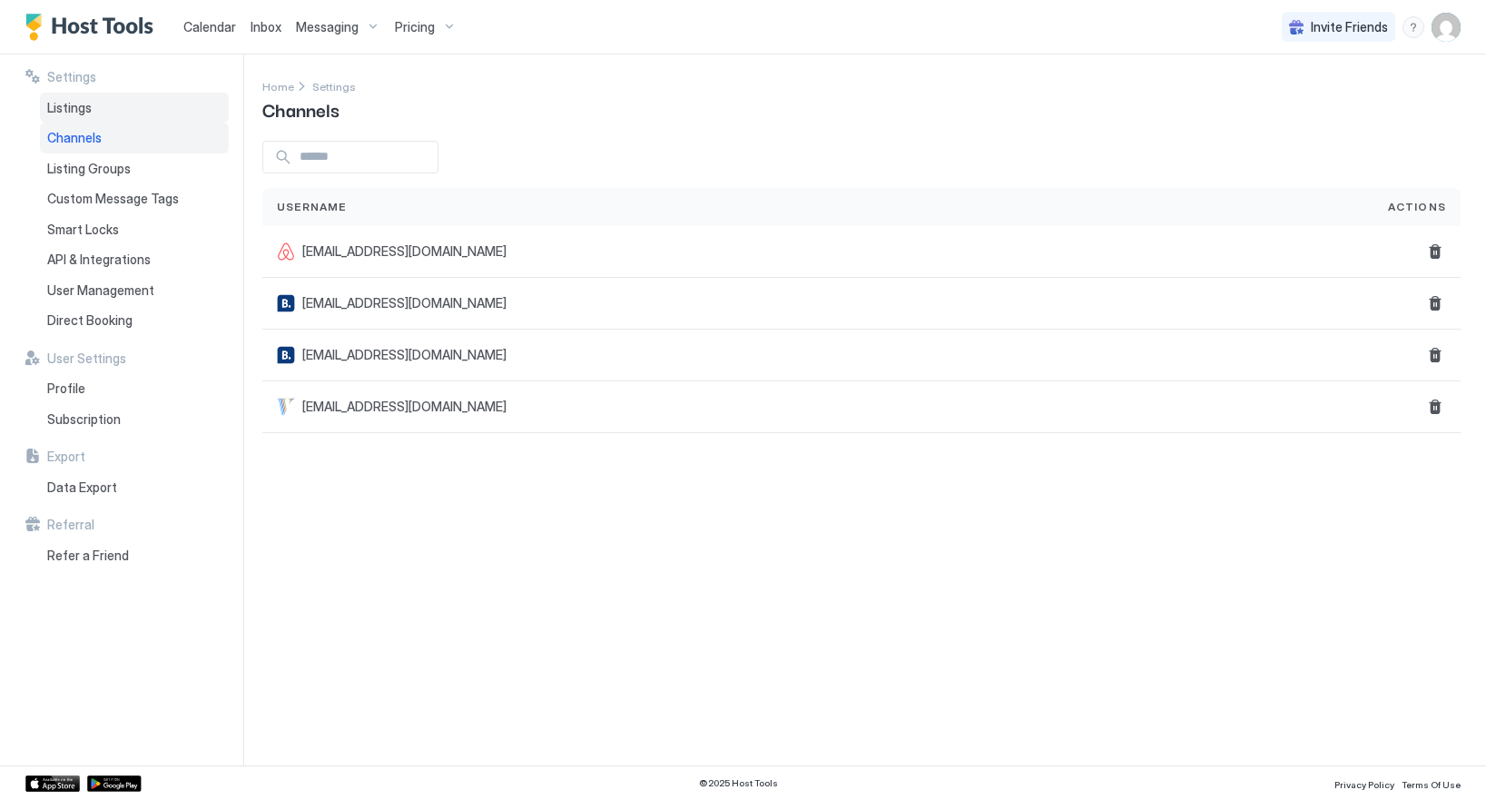
click at [103, 109] on div "Listings" at bounding box center [134, 108] width 189 height 31
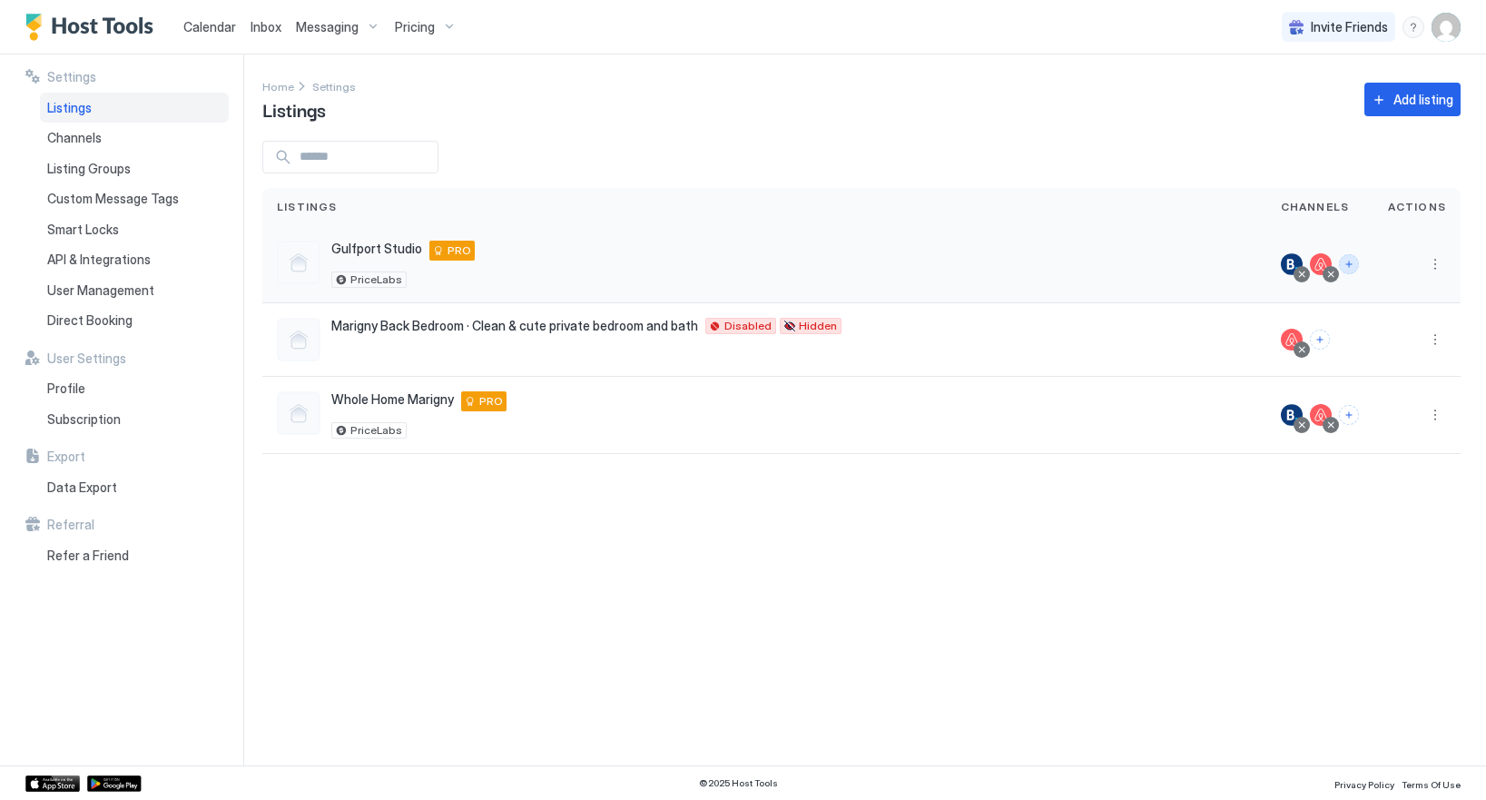
click at [1356, 263] on button "Connect channels" at bounding box center [1349, 264] width 20 height 20
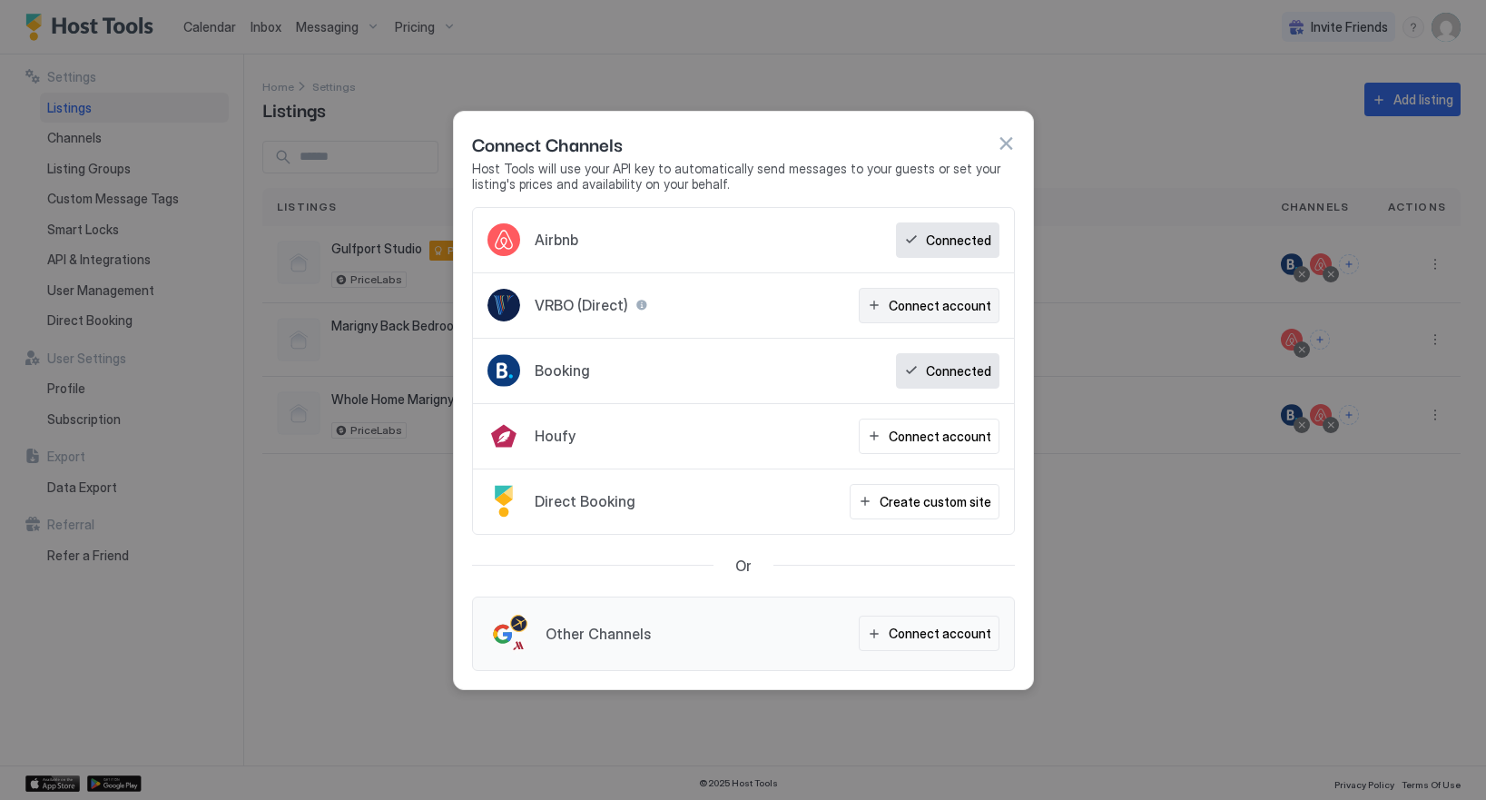
click at [950, 303] on div "Connect account" at bounding box center [940, 305] width 103 height 19
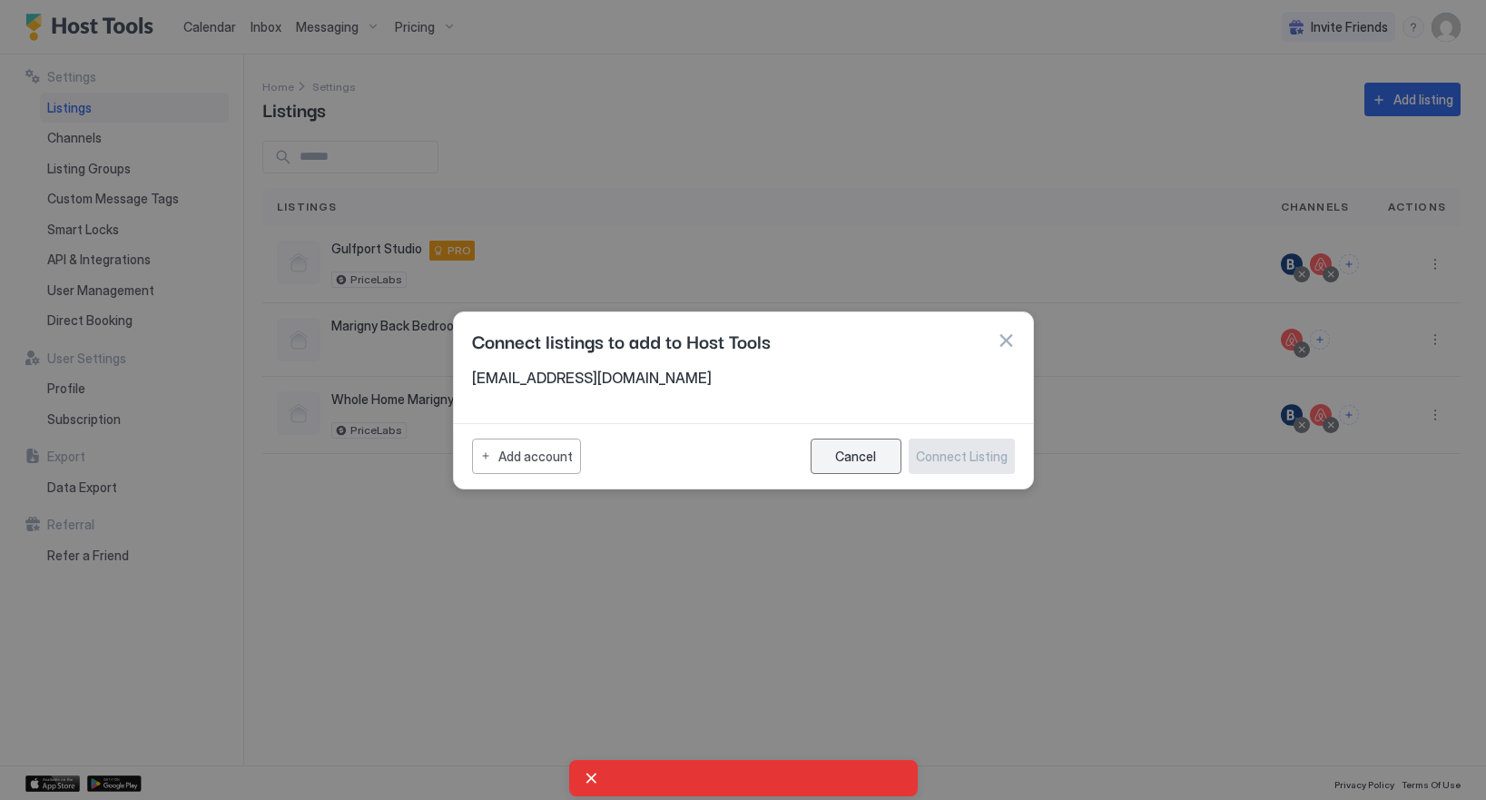
click at [884, 455] on button "Cancel" at bounding box center [855, 455] width 91 height 35
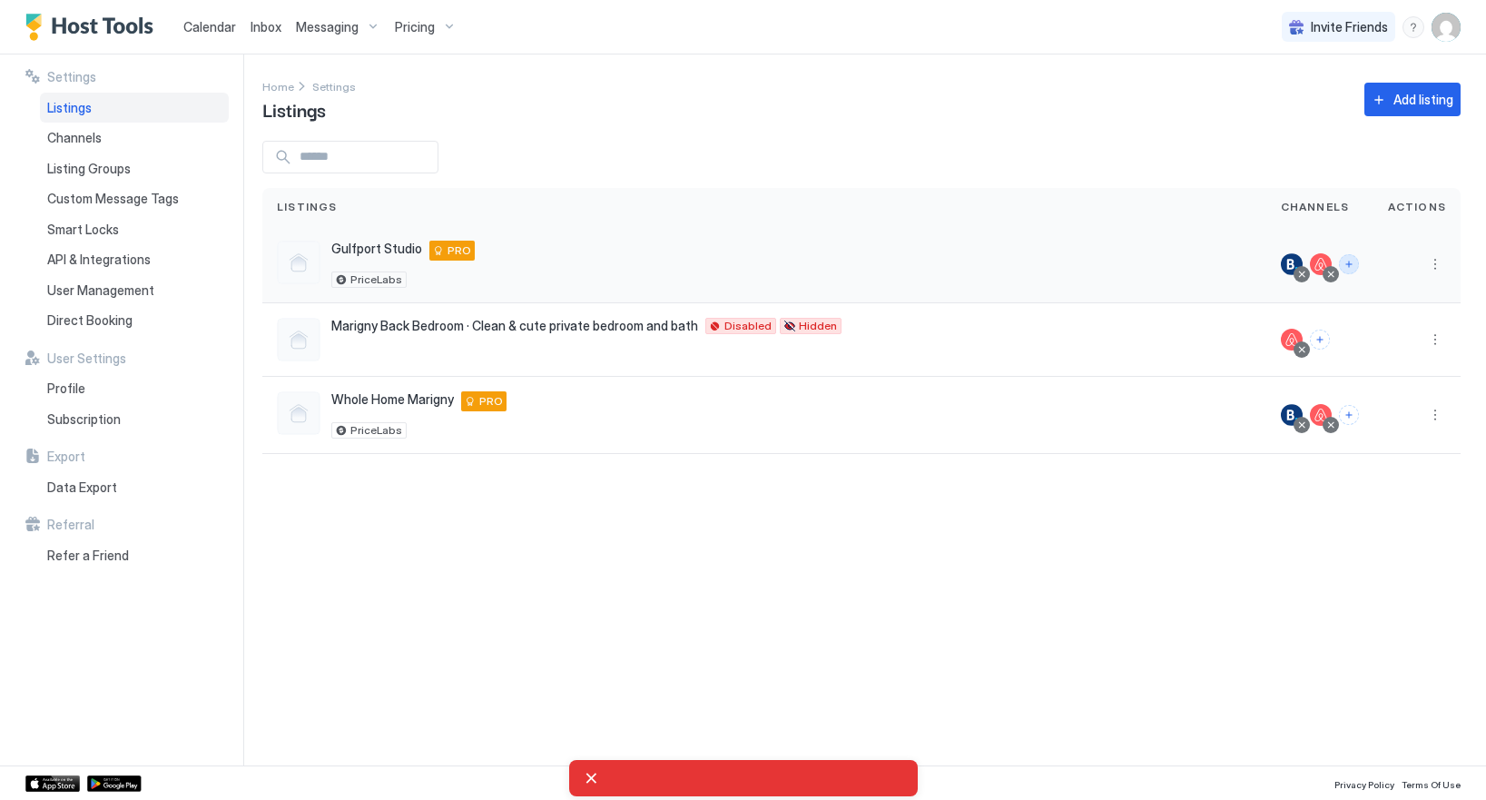
click at [1345, 260] on button "Connect channels" at bounding box center [1349, 264] width 20 height 20
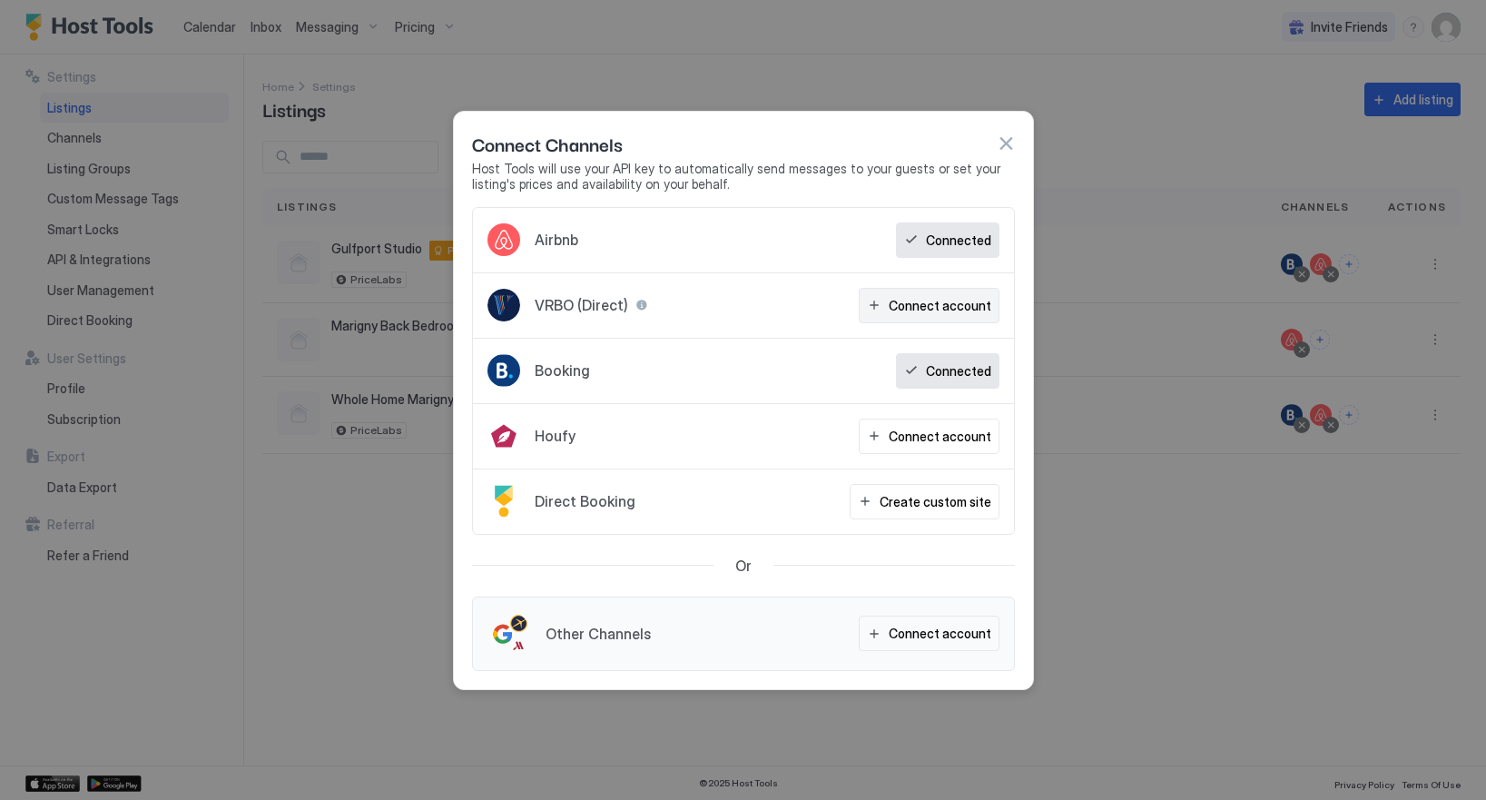
click at [938, 305] on div "Connect account" at bounding box center [940, 305] width 103 height 19
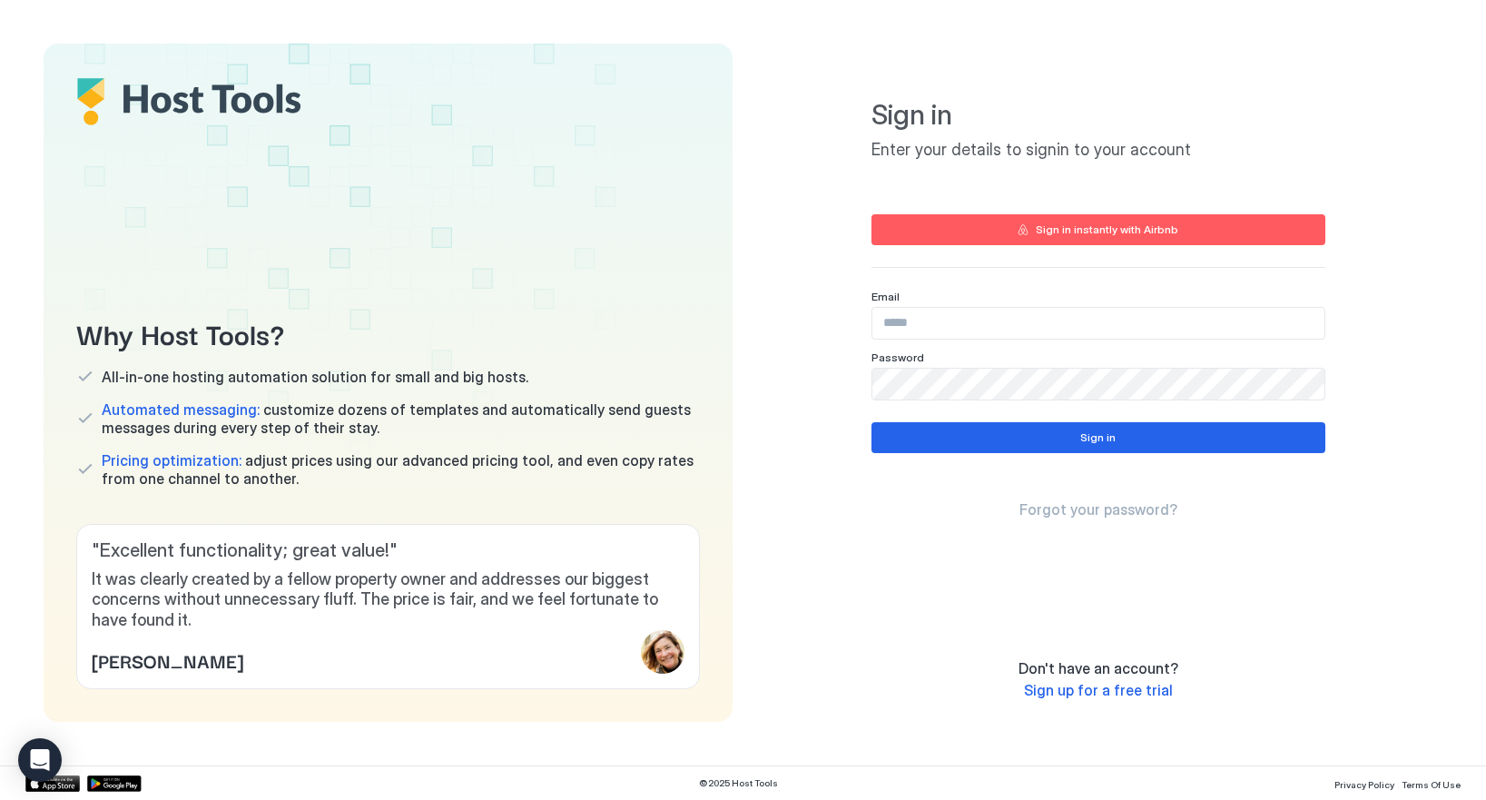
click at [918, 310] on input "Input Field" at bounding box center [1098, 323] width 452 height 31
click at [0, 799] on com-1password-button at bounding box center [0, 800] width 0 height 0
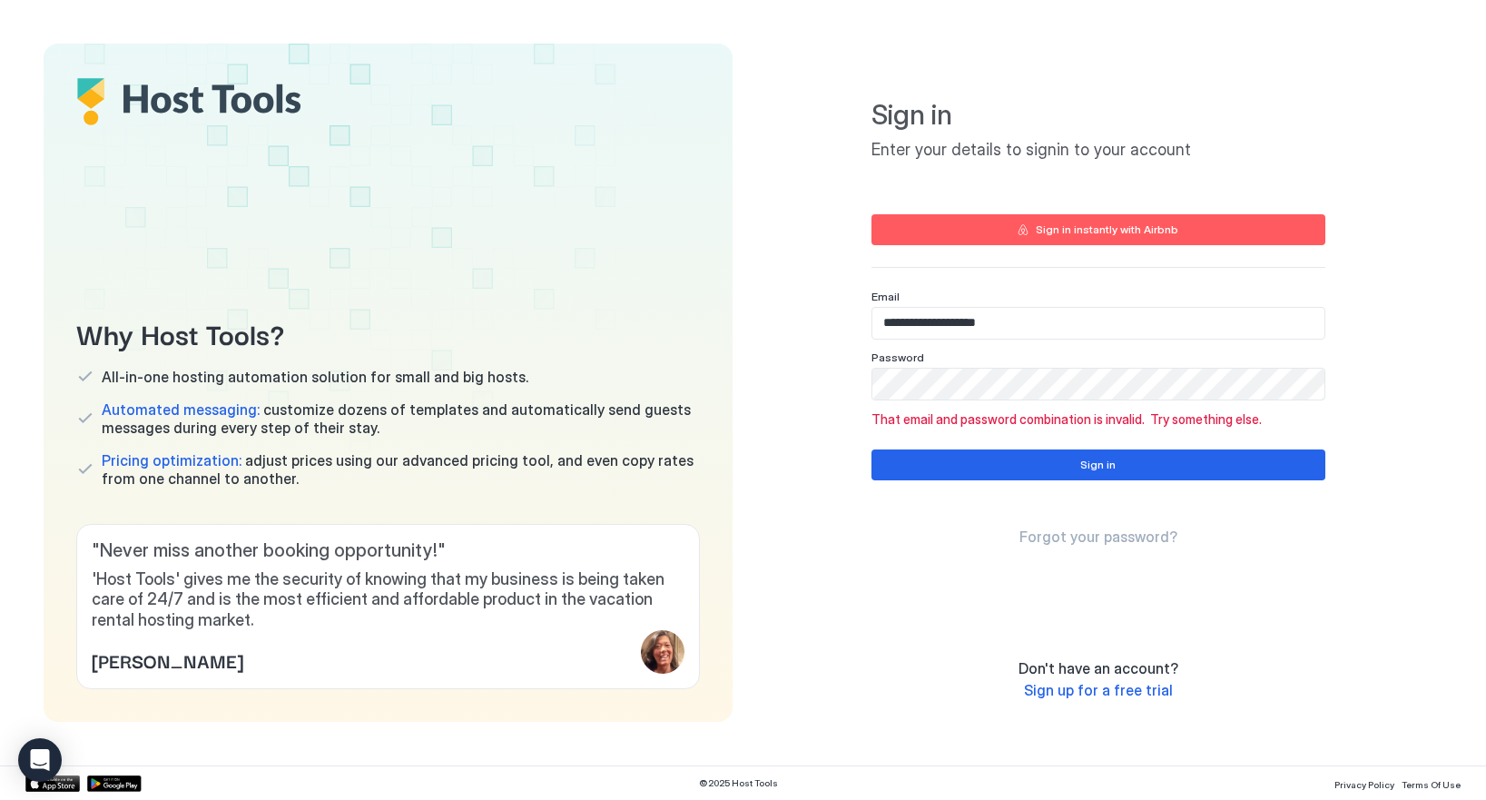
click at [933, 324] on input "**********" at bounding box center [1098, 323] width 452 height 31
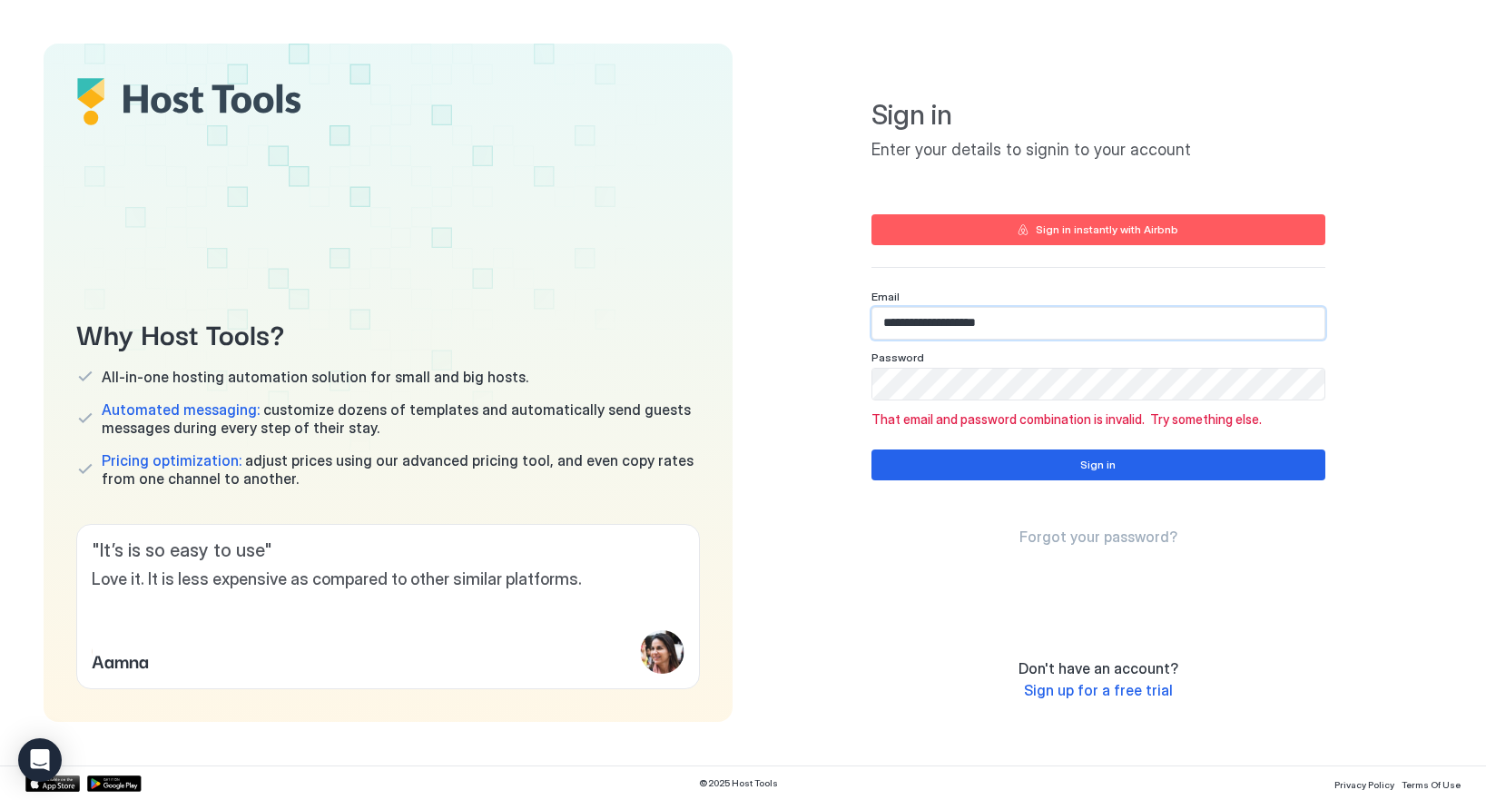
paste input "***"
type input "**********"
click at [1012, 463] on button "Sign in" at bounding box center [1098, 464] width 454 height 31
